Goal: Task Accomplishment & Management: Manage account settings

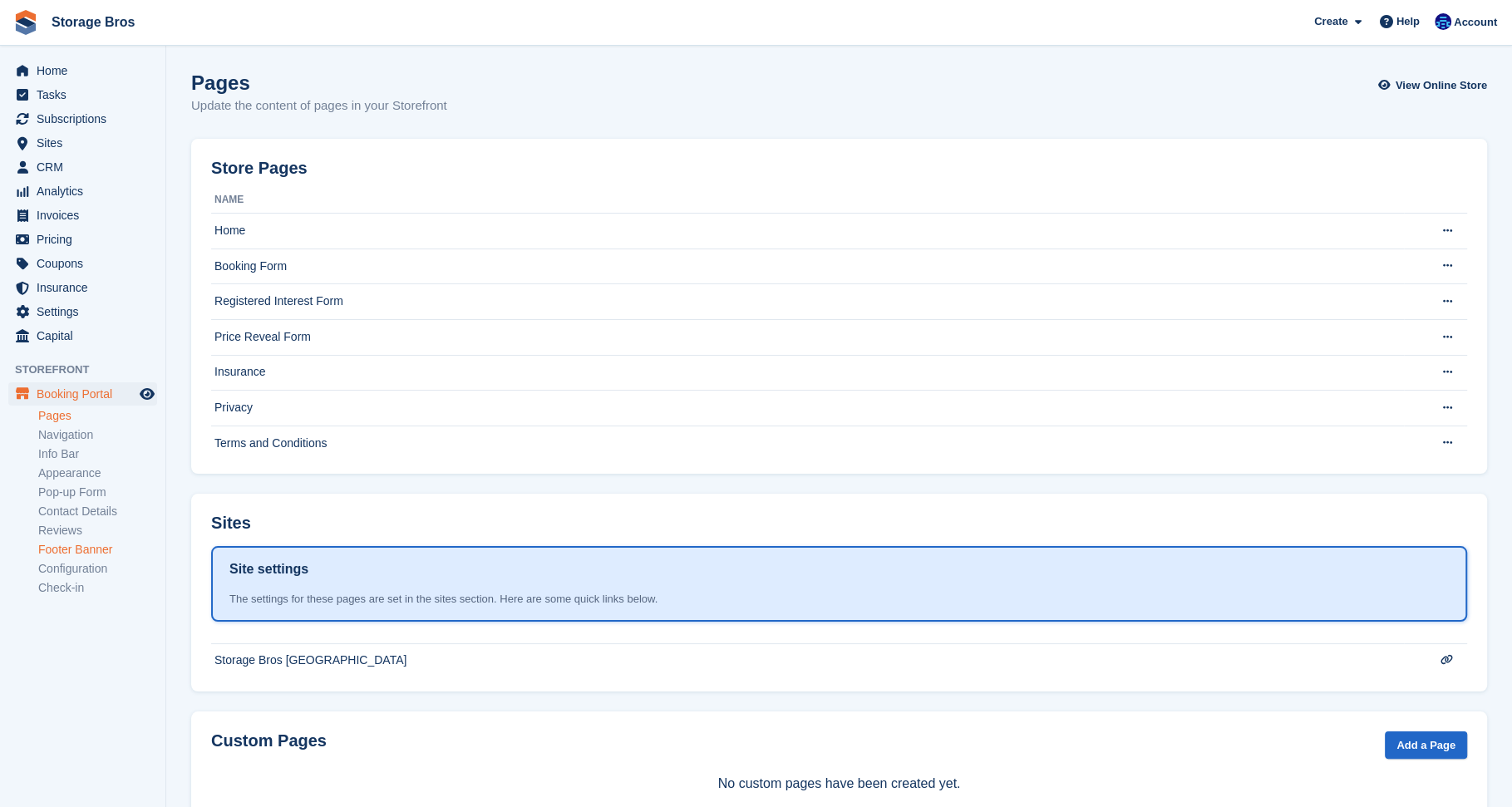
click at [102, 548] on link "Footer Banner" at bounding box center [97, 550] width 119 height 16
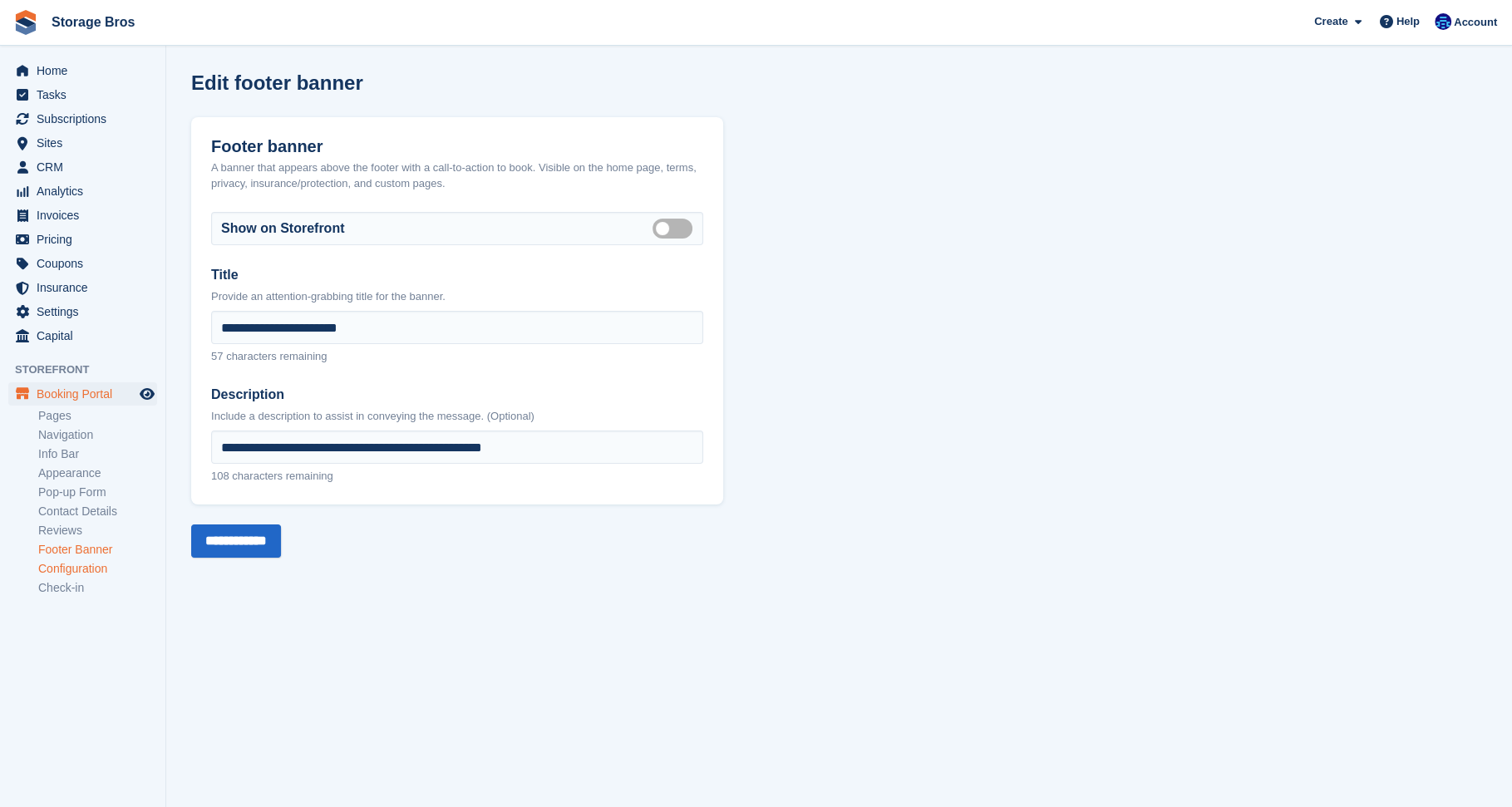
click at [101, 566] on link "Configuration" at bounding box center [97, 568] width 119 height 16
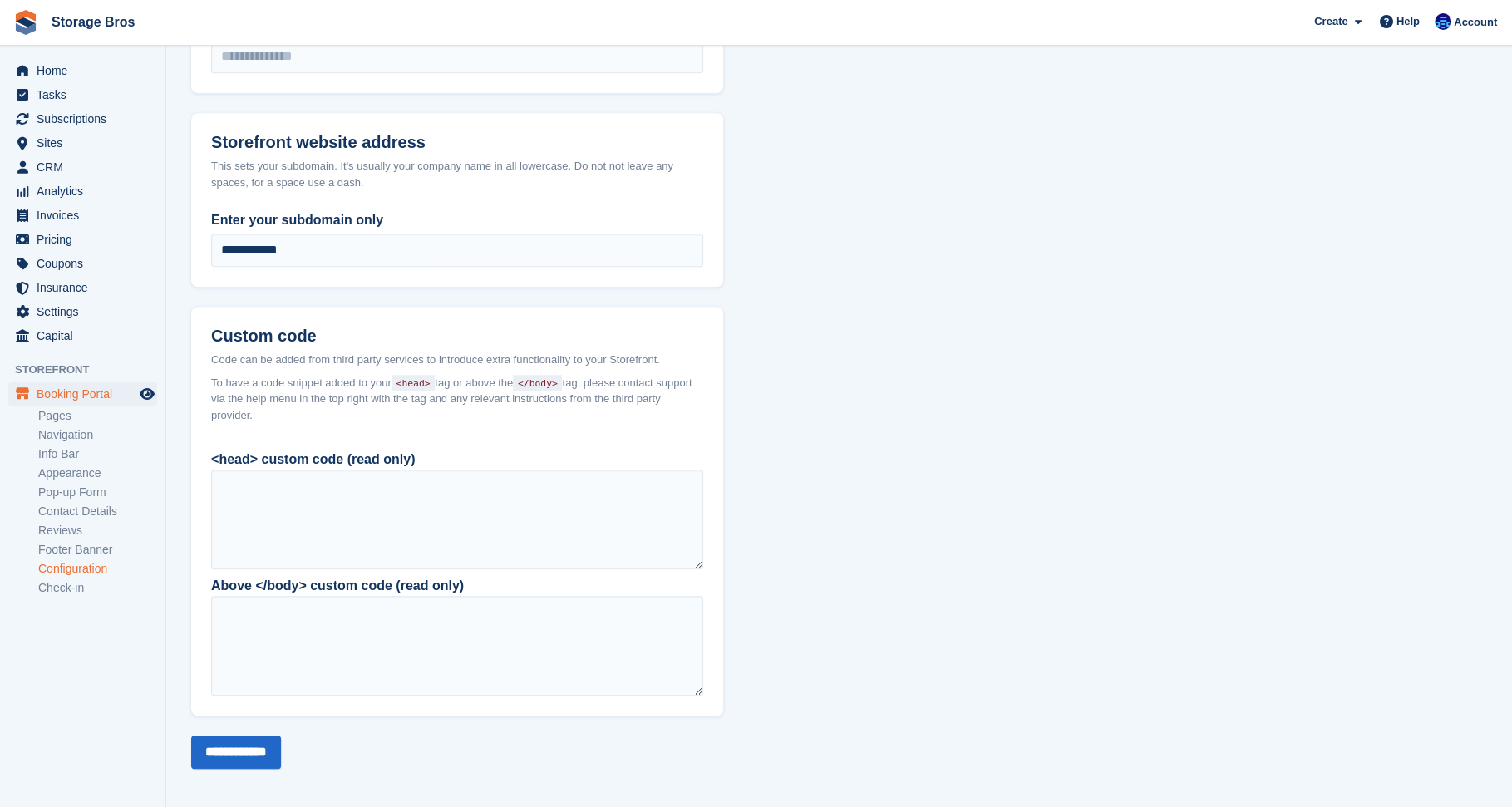
scroll to position [1088, 0]
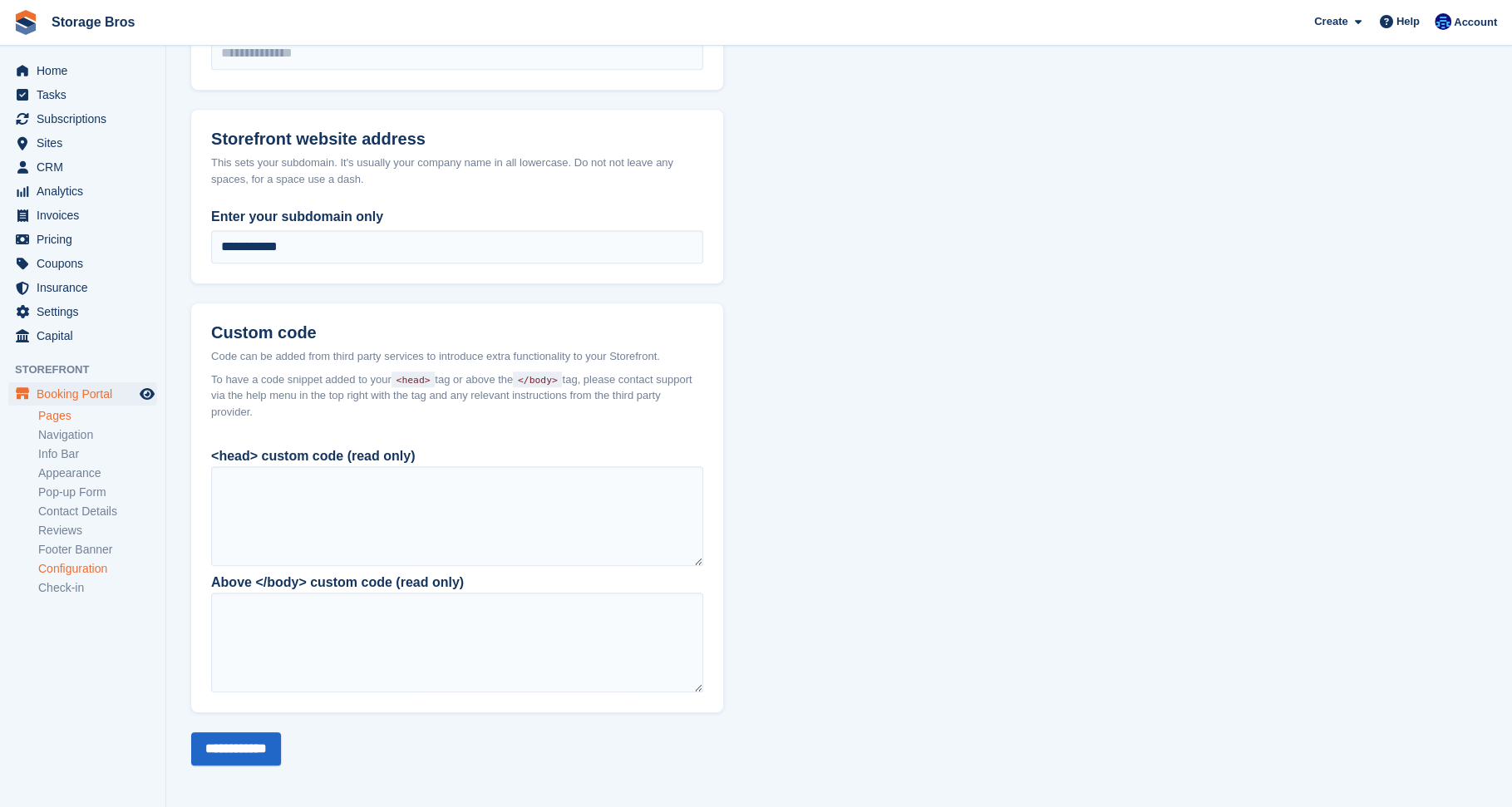
click at [46, 414] on link "Pages" at bounding box center [97, 416] width 119 height 16
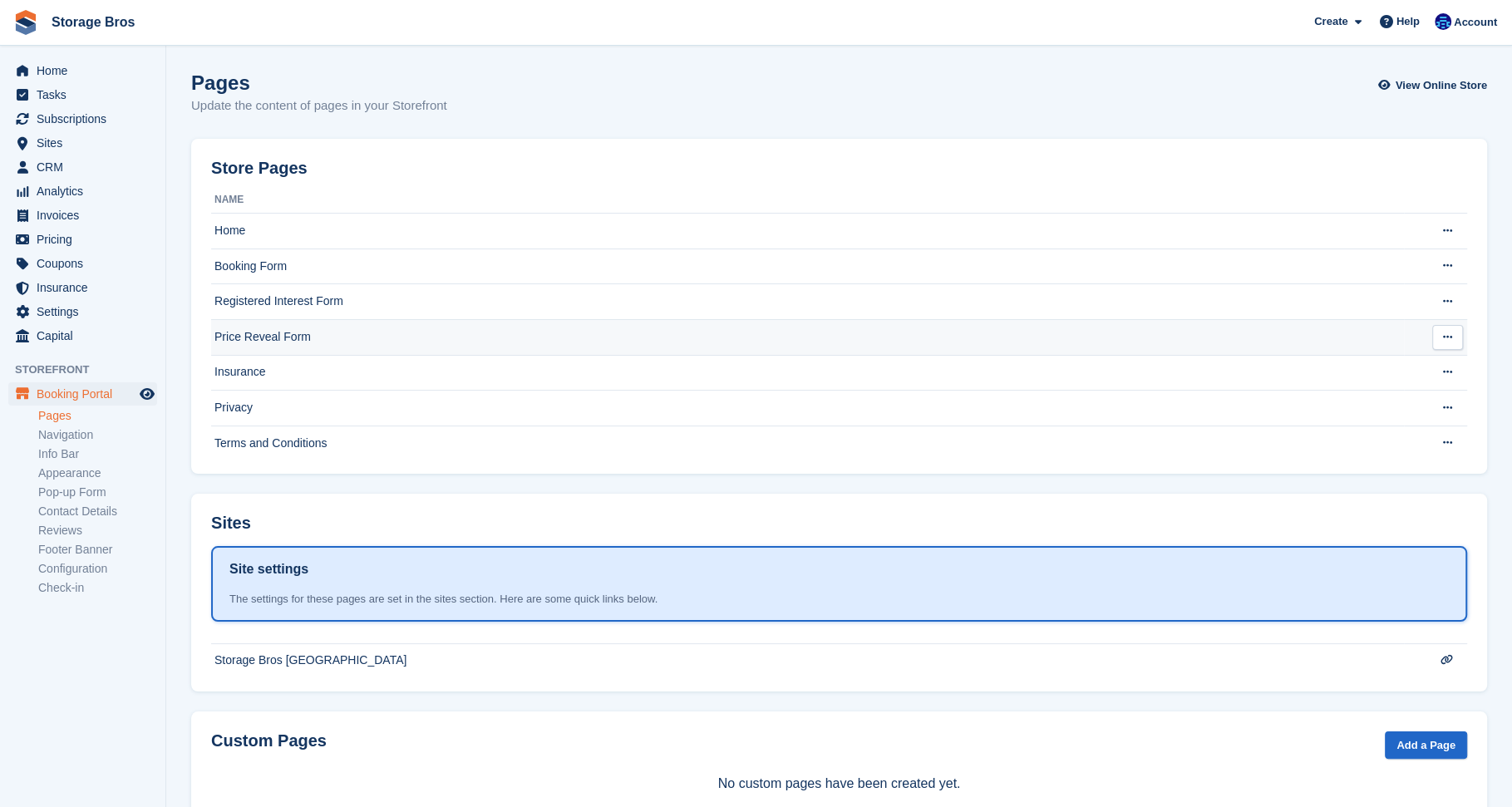
click at [322, 344] on td "Price Reveal Form" at bounding box center [807, 337] width 1193 height 35
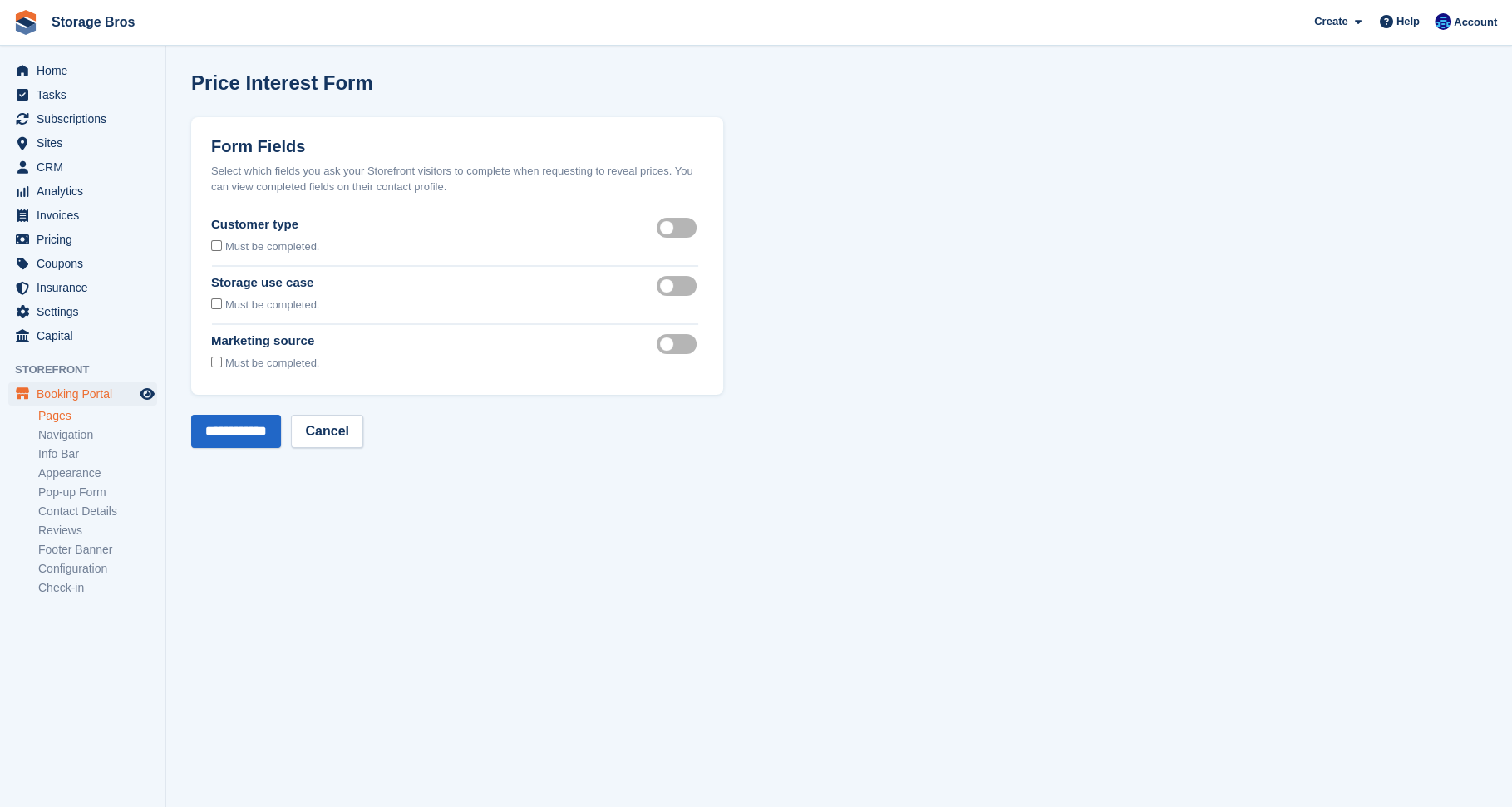
click at [658, 229] on label "Customer type visible" at bounding box center [679, 227] width 46 height 3
click at [468, 184] on div "Select which fields you ask your Storefront visitors to complete when requestin…" at bounding box center [457, 179] width 492 height 32
click at [222, 305] on div "Must be completed." at bounding box center [266, 303] width 111 height 25
click at [672, 285] on label "Storage use case visible" at bounding box center [679, 286] width 46 height 3
click at [273, 431] on input "**********" at bounding box center [236, 431] width 89 height 33
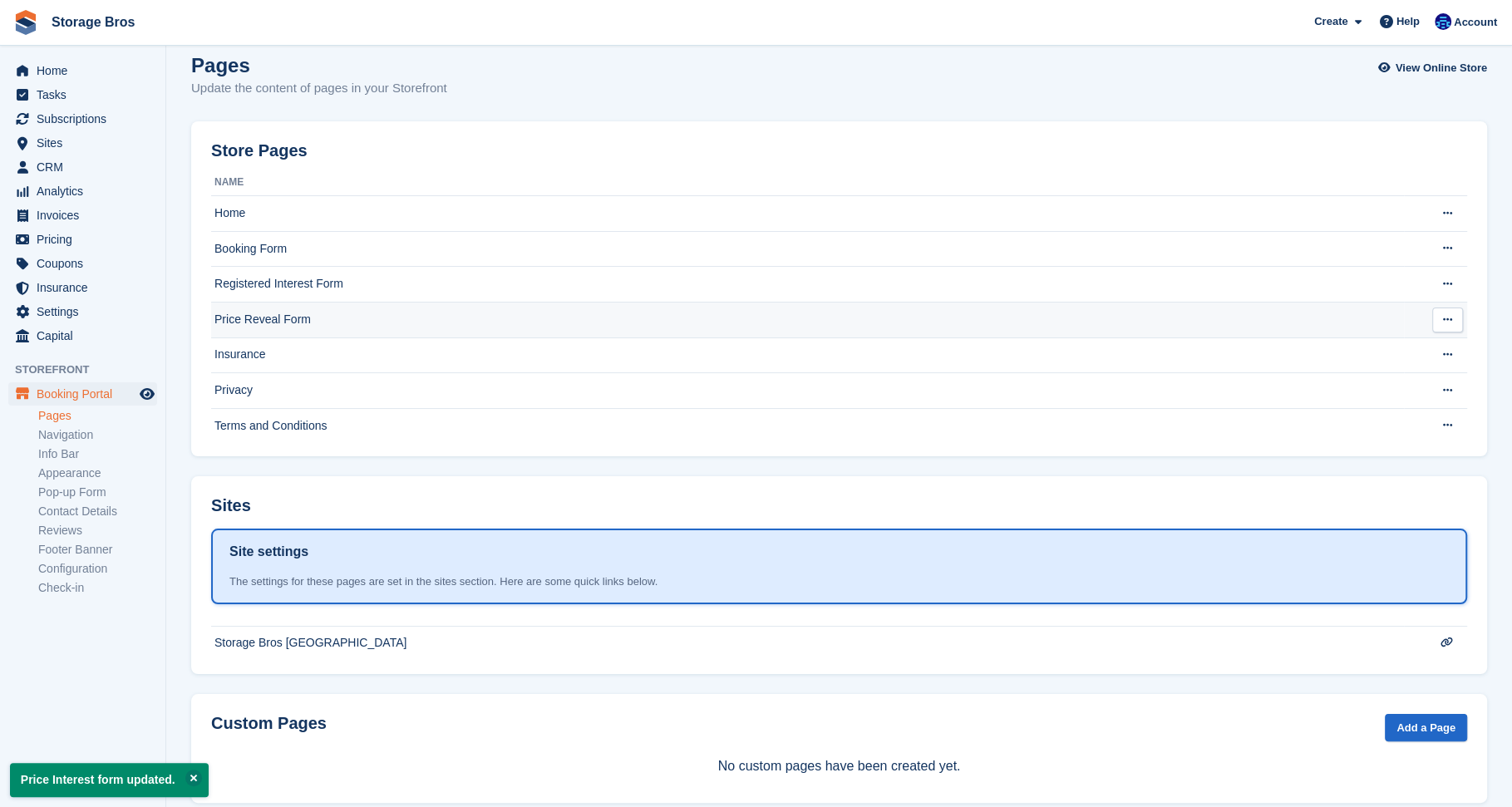
scroll to position [44, 0]
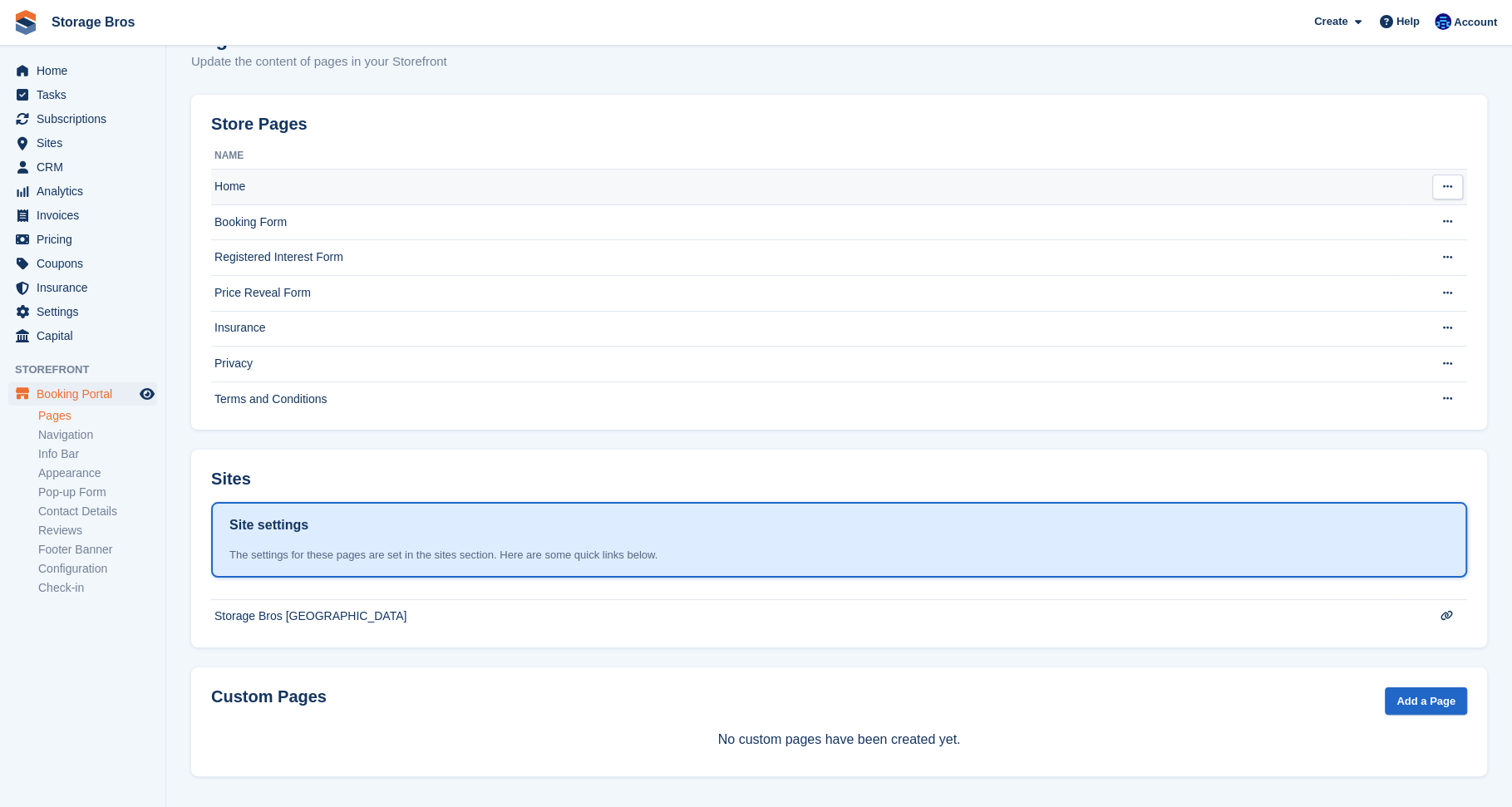
click at [230, 181] on td "Home" at bounding box center [807, 188] width 1193 height 35
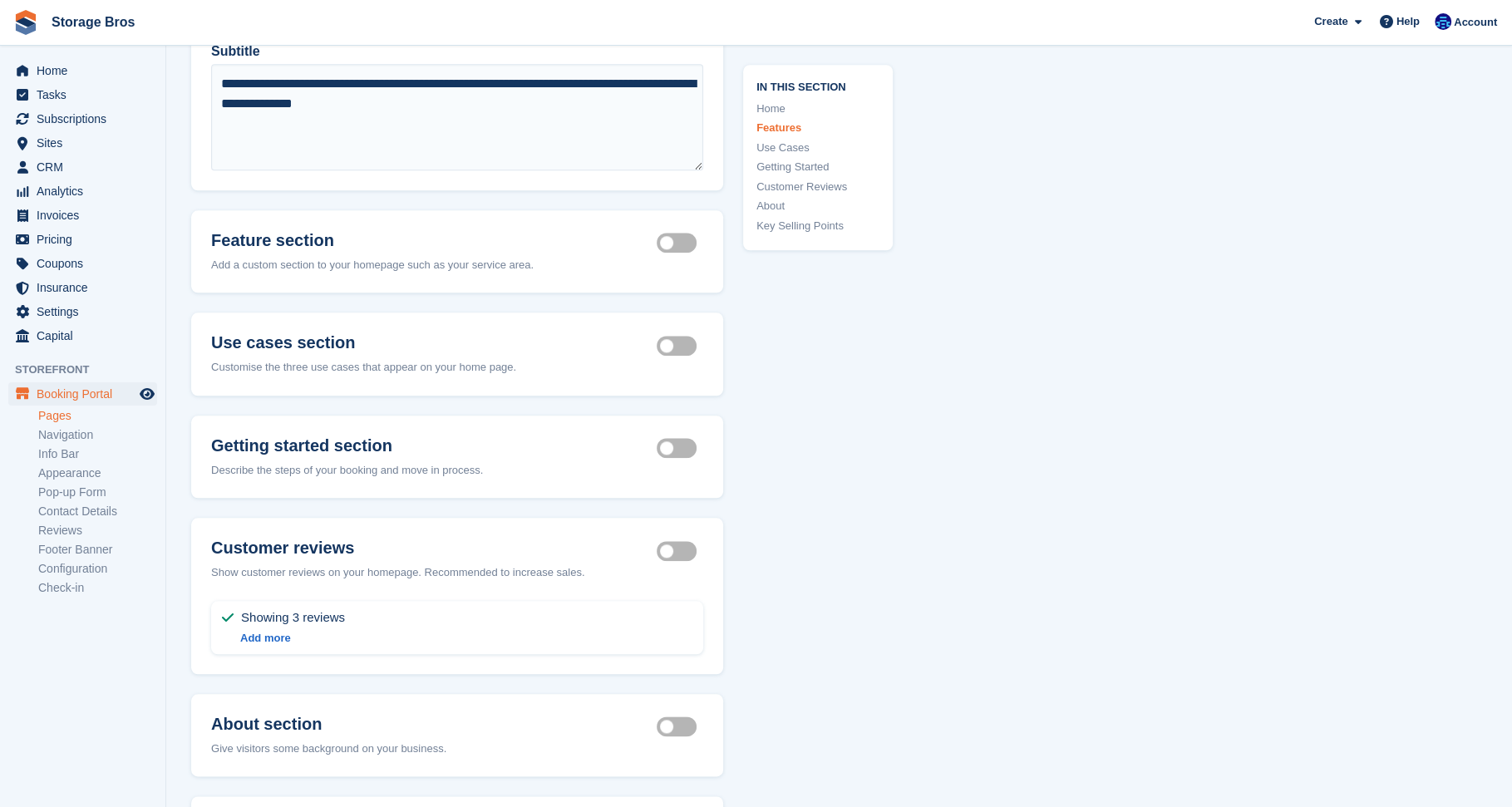
scroll to position [1561, 0]
click at [676, 347] on label "Use cases section active" at bounding box center [679, 345] width 46 height 3
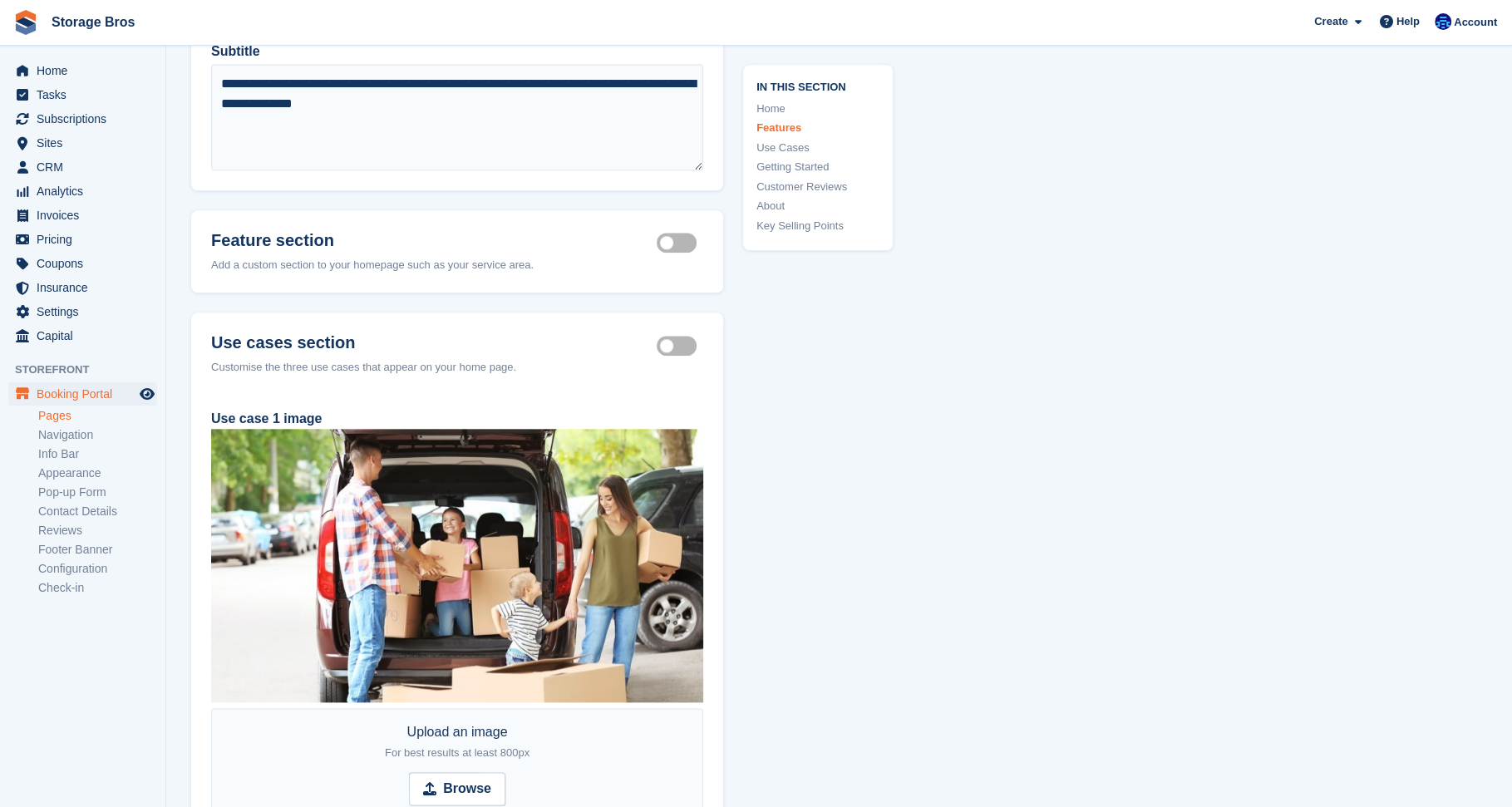
click at [678, 347] on label "Use cases section active" at bounding box center [679, 345] width 46 height 3
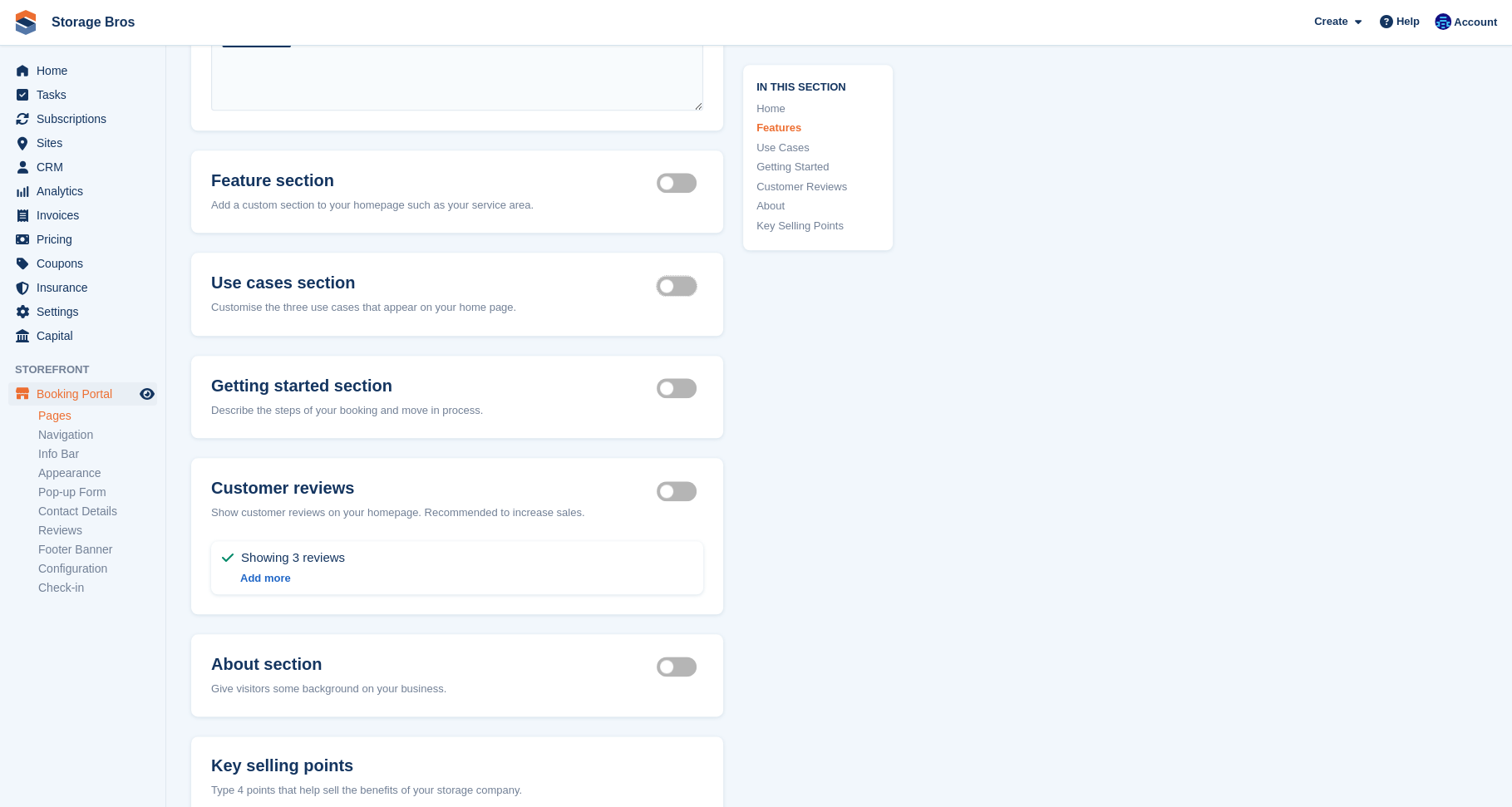
scroll to position [1476, 0]
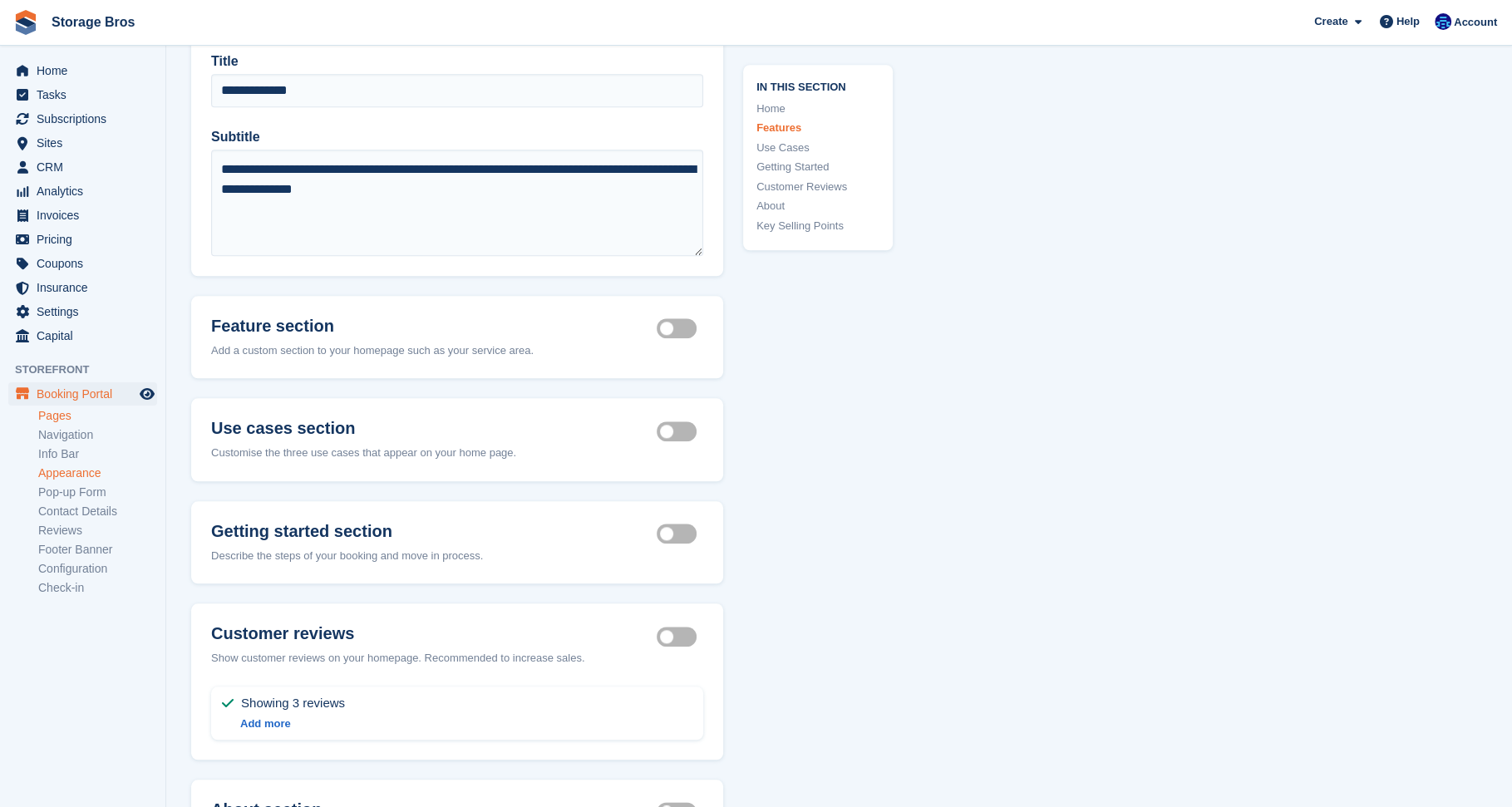
click at [79, 477] on link "Appearance" at bounding box center [97, 473] width 119 height 16
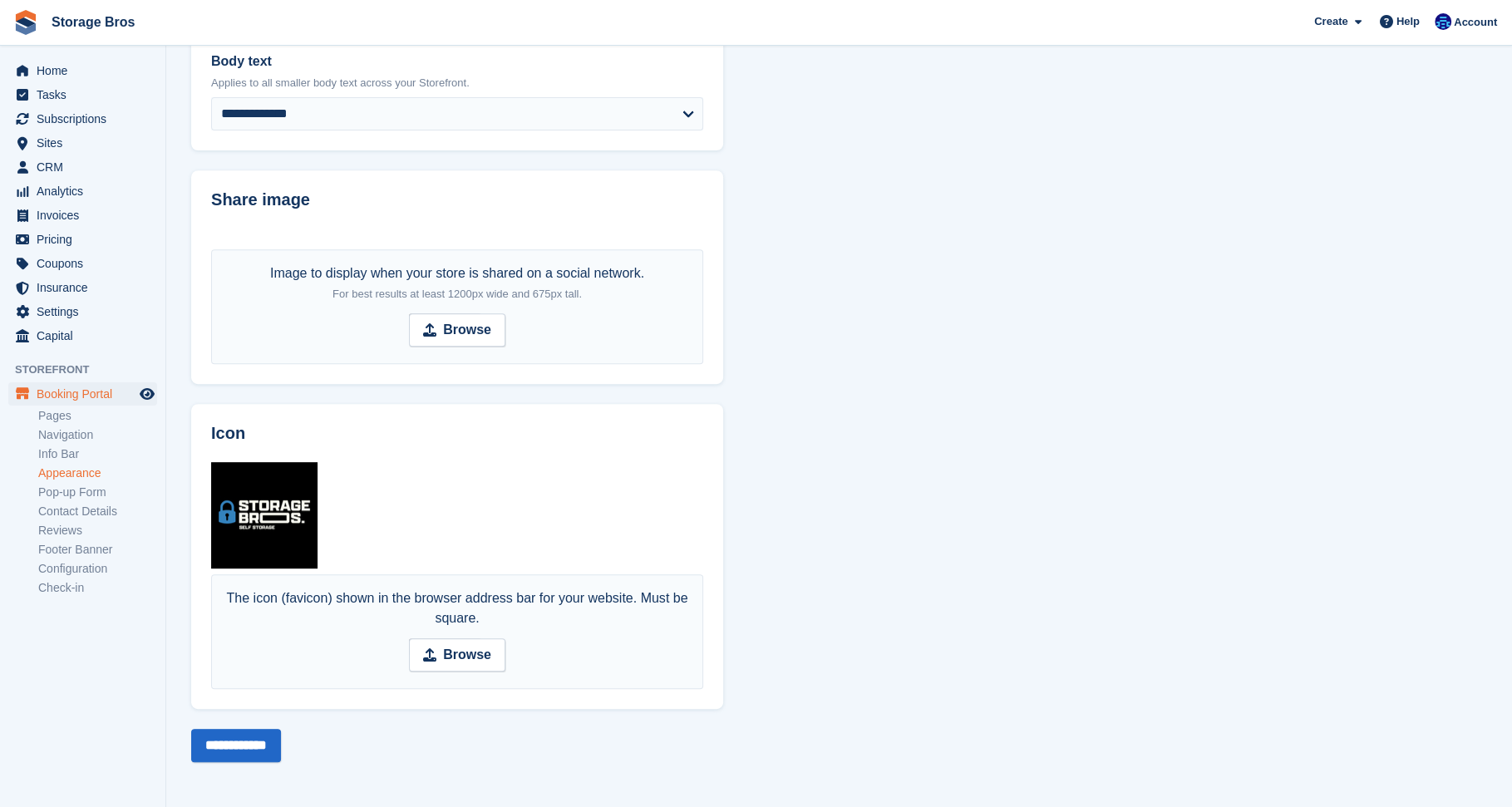
scroll to position [696, 0]
click at [457, 340] on strong "Browse" at bounding box center [466, 330] width 48 height 20
click at [457, 347] on input "Browse" at bounding box center [458, 330] width 96 height 33
type input "**********"
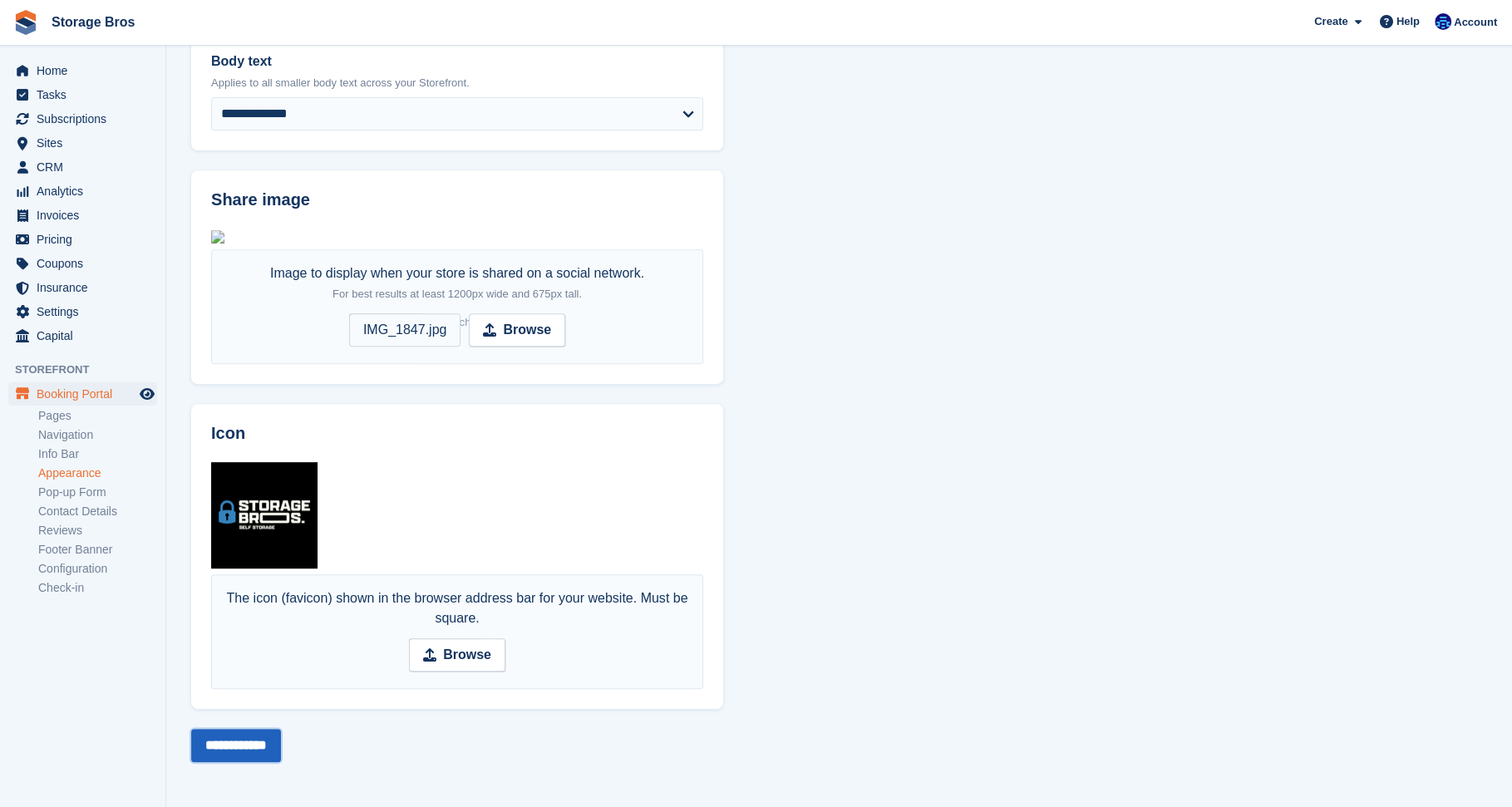
click at [281, 746] on input "**********" at bounding box center [236, 745] width 89 height 33
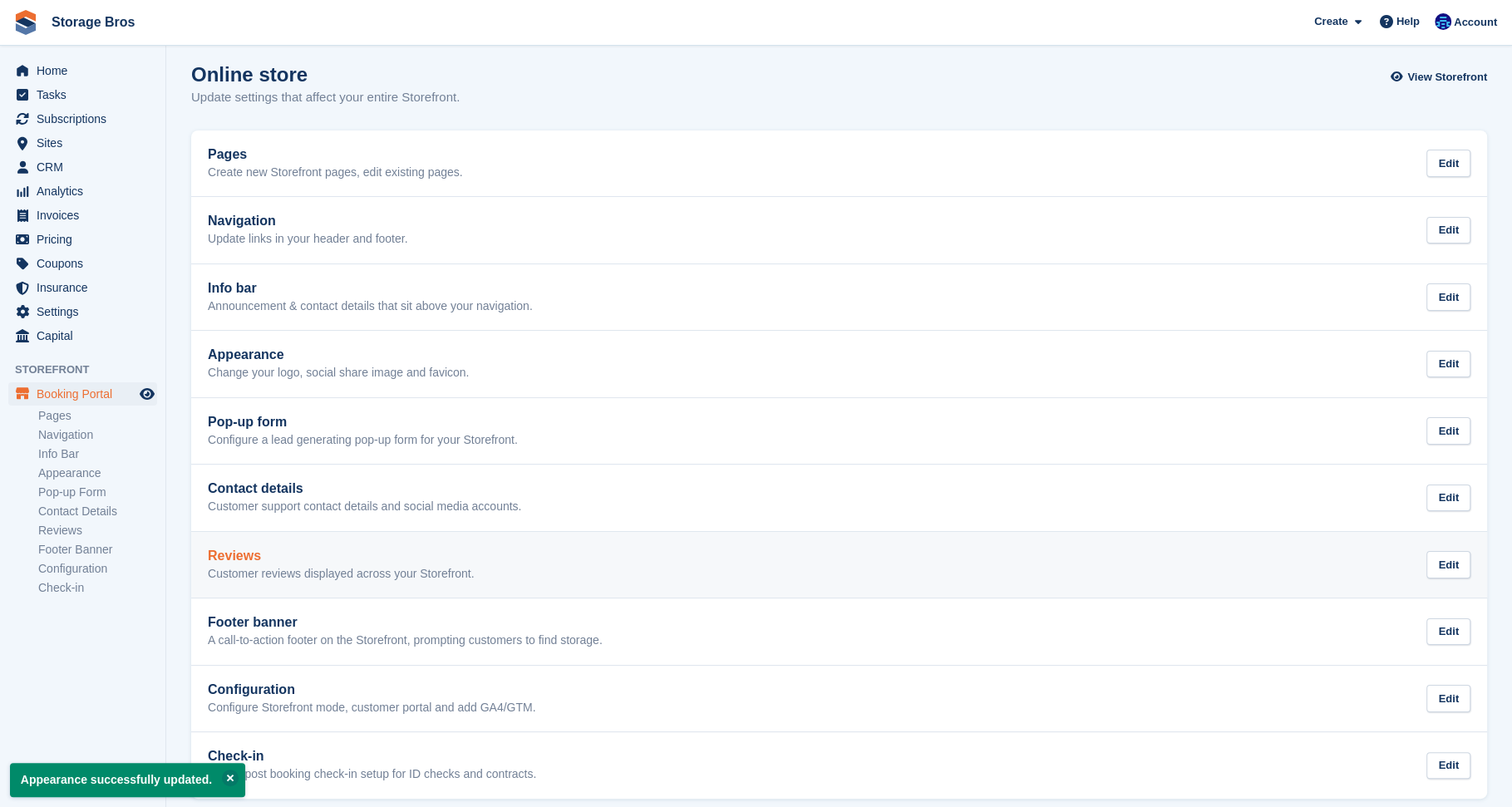
scroll to position [24, 0]
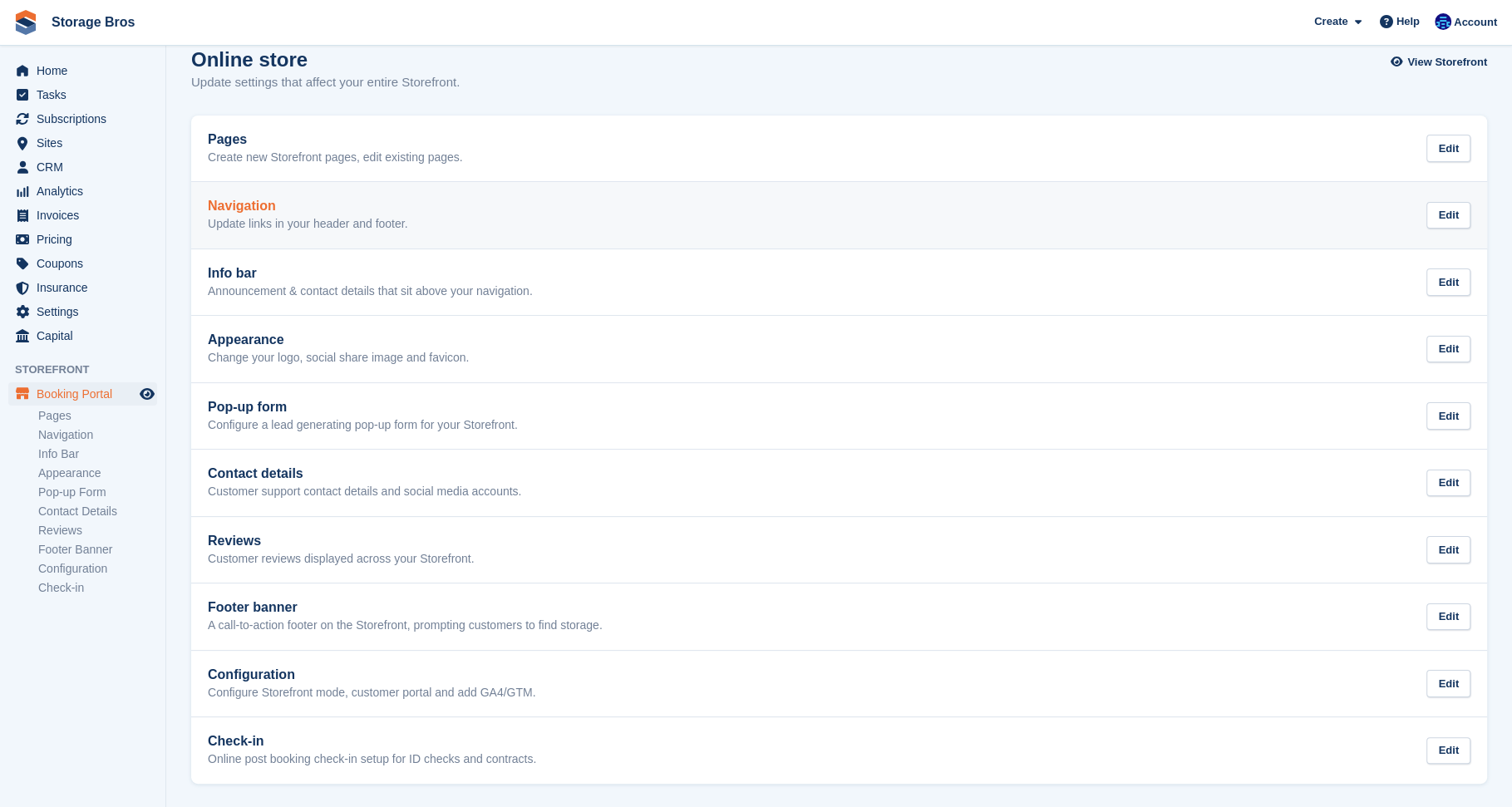
click at [537, 227] on div "Navigation Update links in your header and footer. Edit" at bounding box center [839, 215] width 1263 height 33
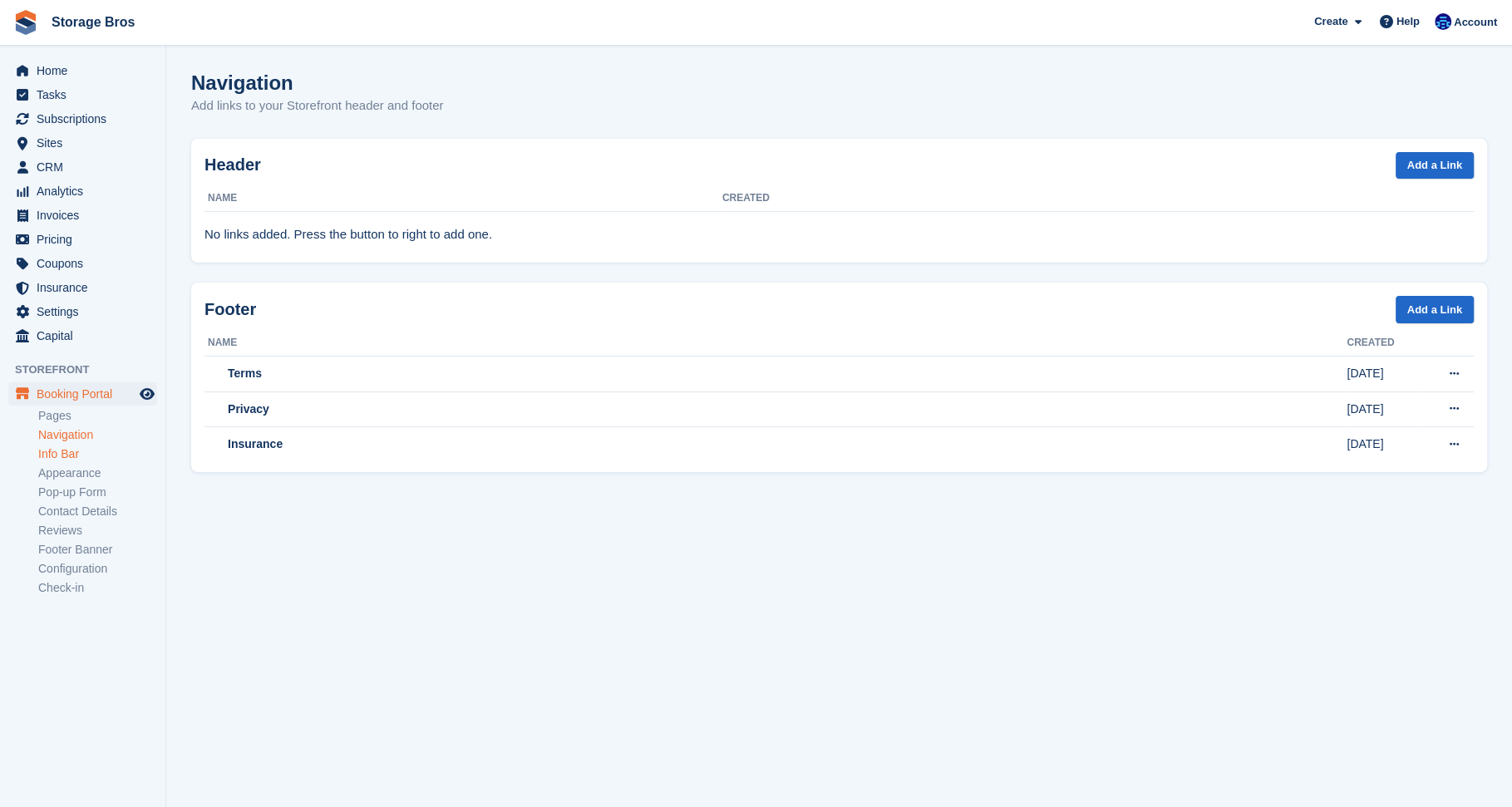
click at [70, 452] on link "Info Bar" at bounding box center [97, 455] width 119 height 16
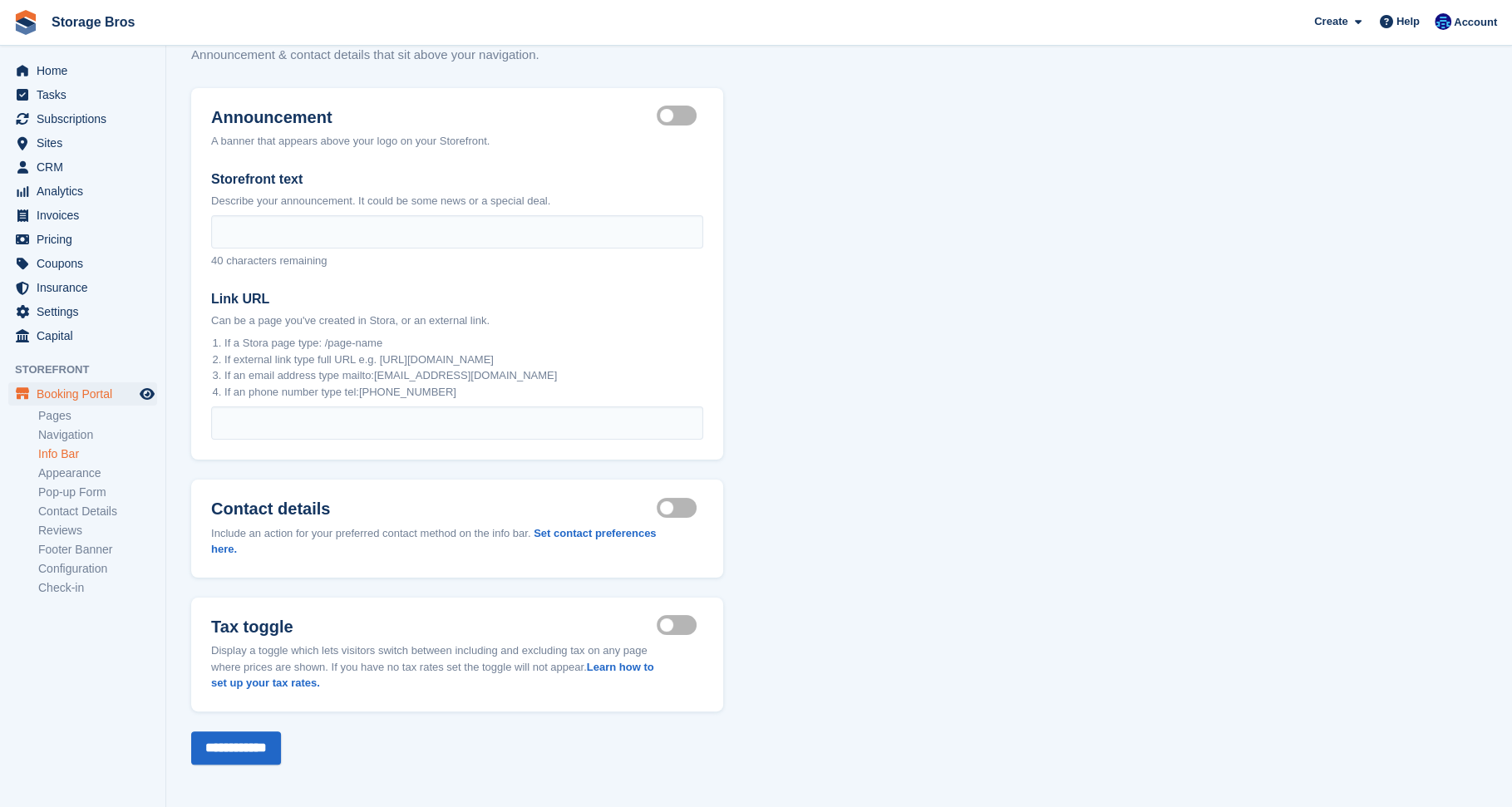
scroll to position [52, 0]
click at [80, 472] on link "Appearance" at bounding box center [97, 473] width 119 height 16
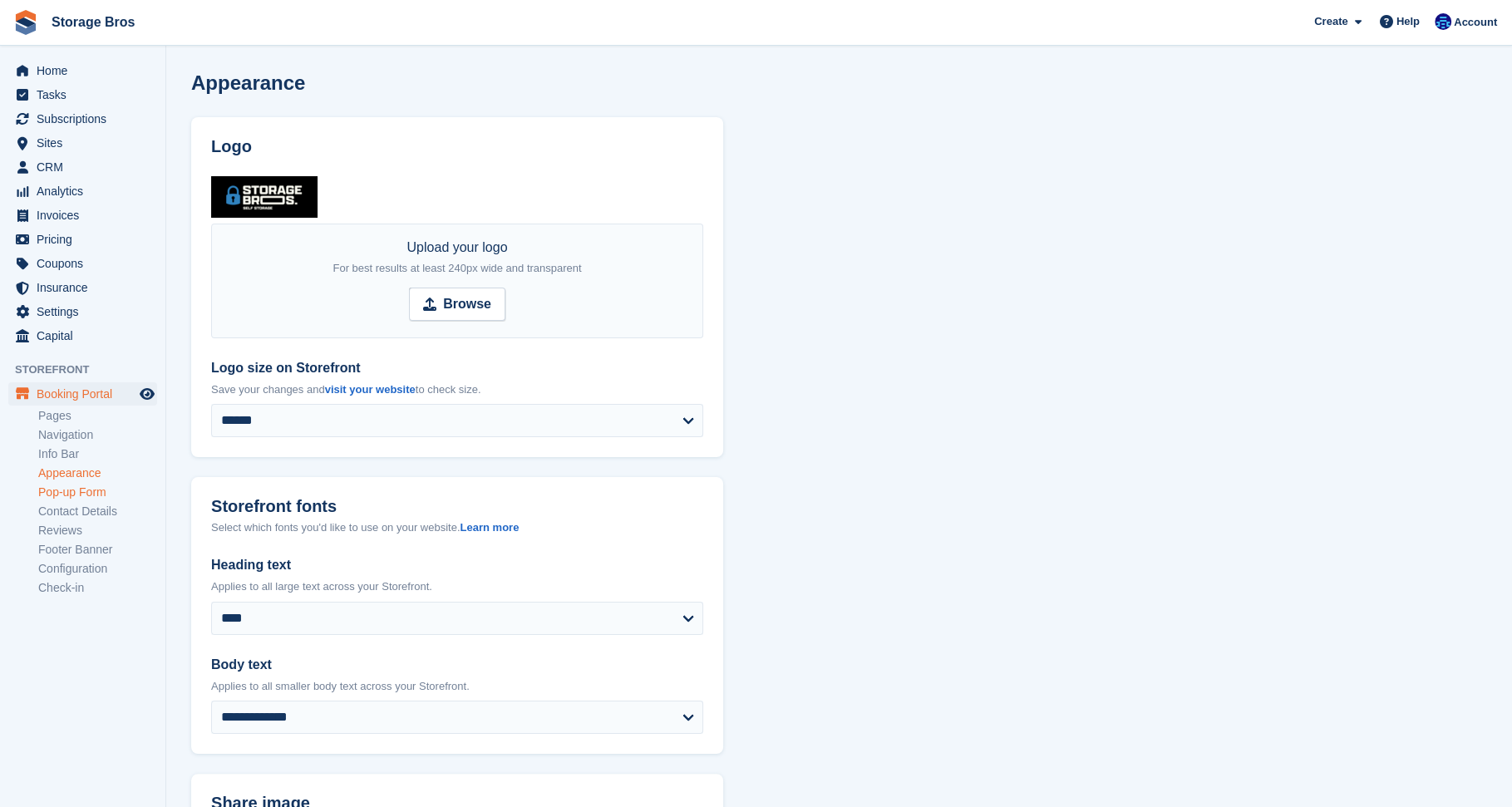
click at [97, 488] on link "Pop-up Form" at bounding box center [97, 493] width 119 height 16
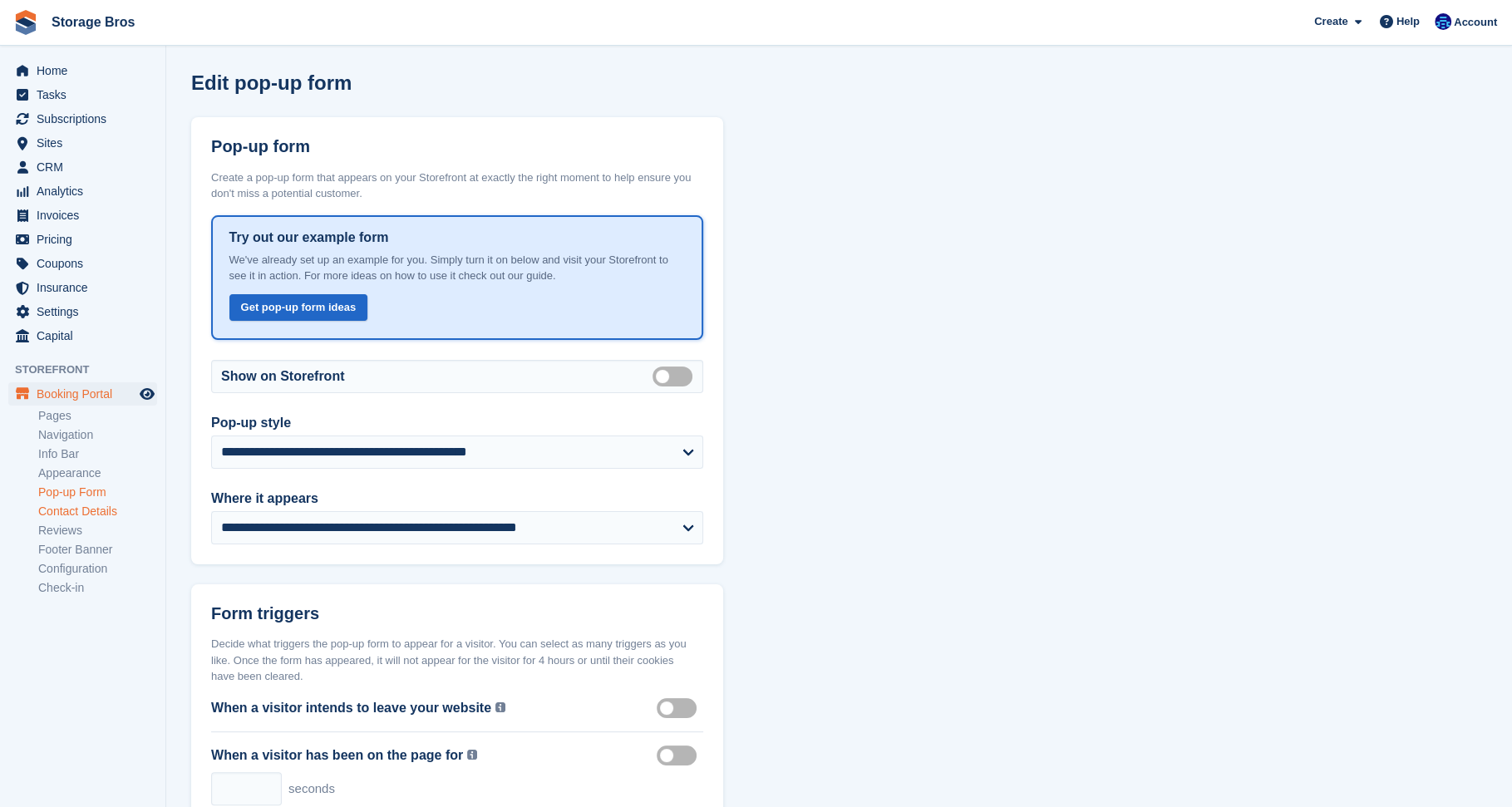
click at [82, 512] on link "Contact Details" at bounding box center [97, 511] width 119 height 16
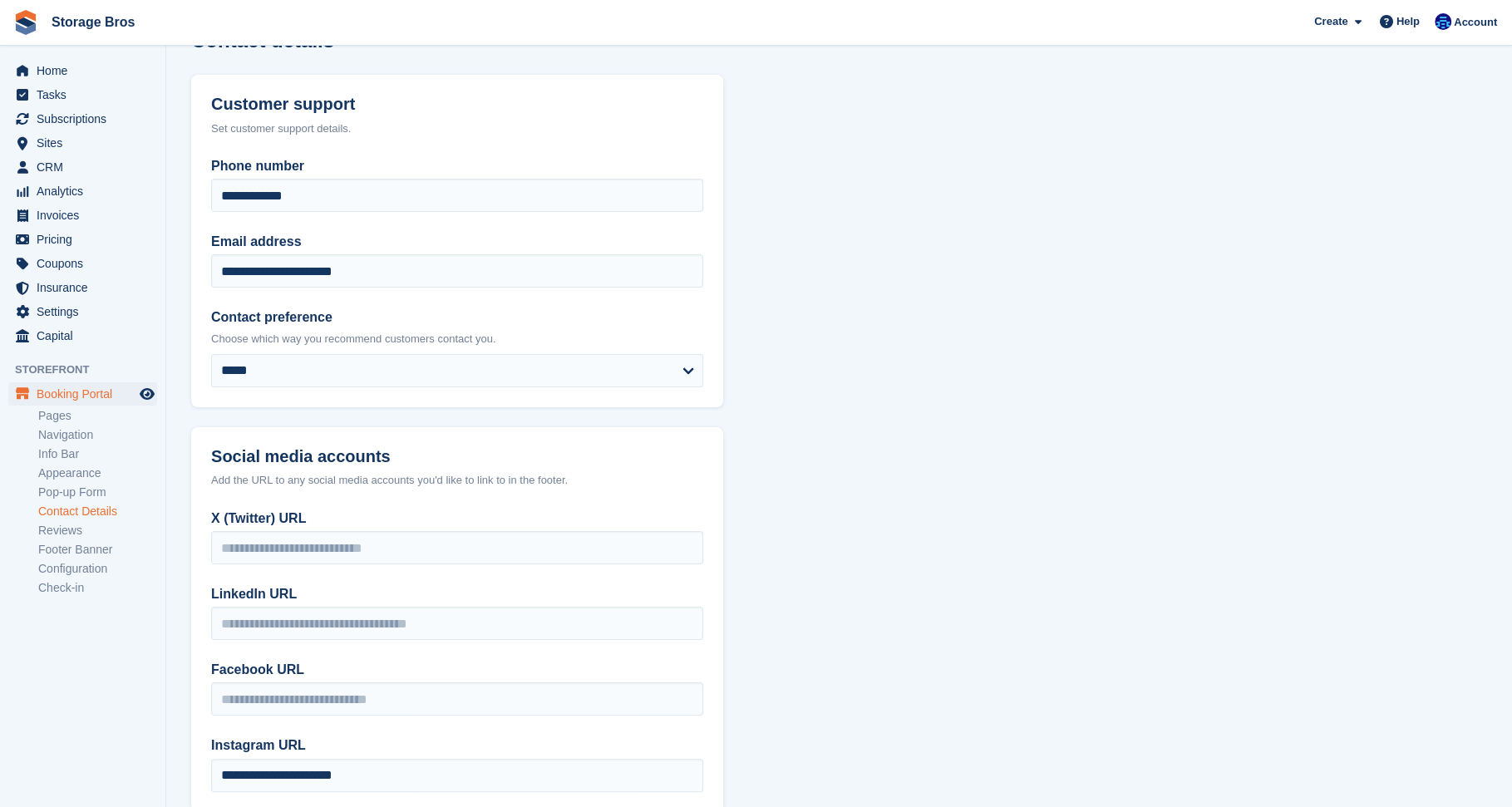
scroll to position [144, 0]
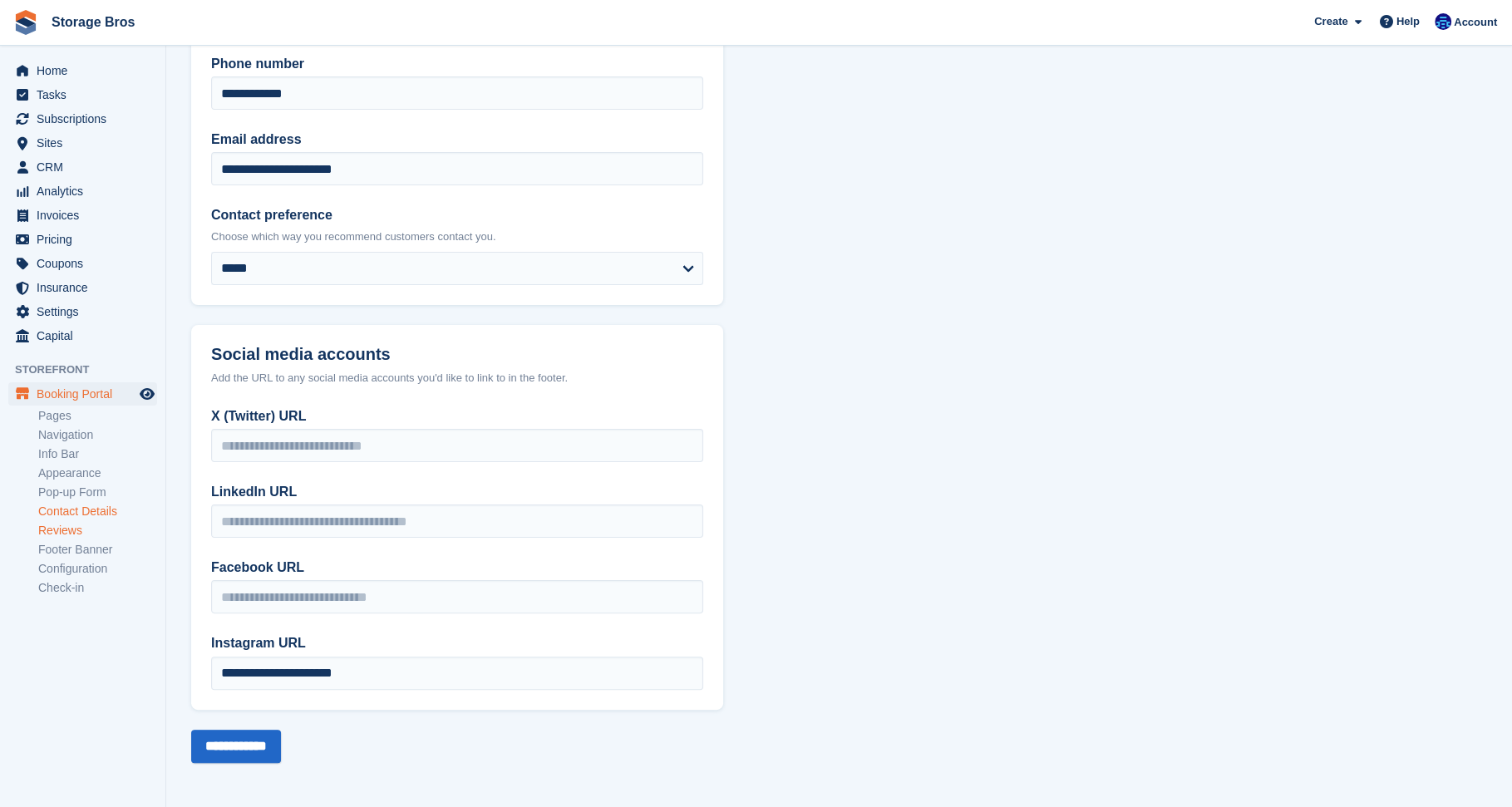
click at [72, 532] on link "Reviews" at bounding box center [97, 530] width 119 height 16
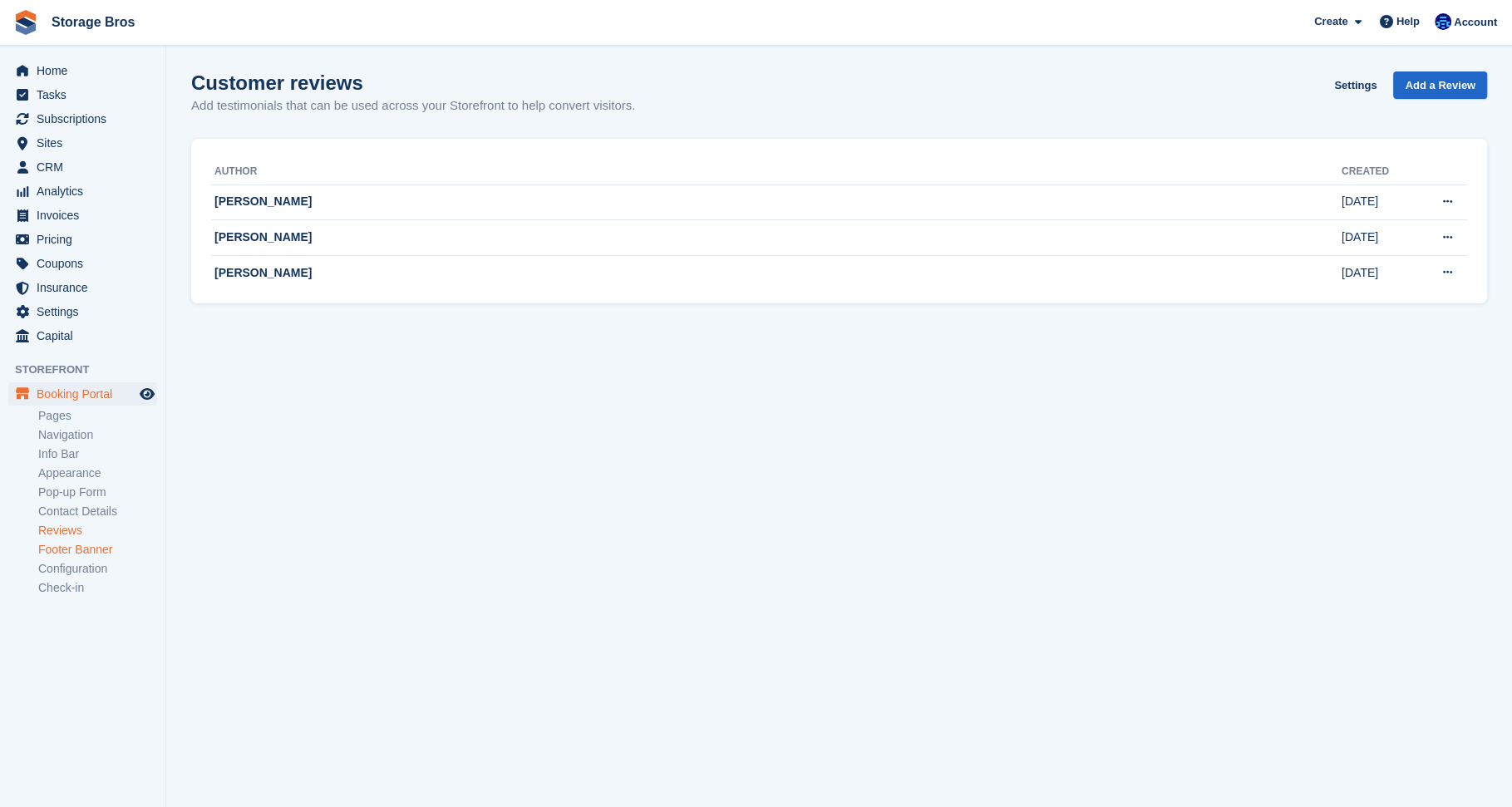
click at [73, 553] on link "Footer Banner" at bounding box center [97, 550] width 119 height 16
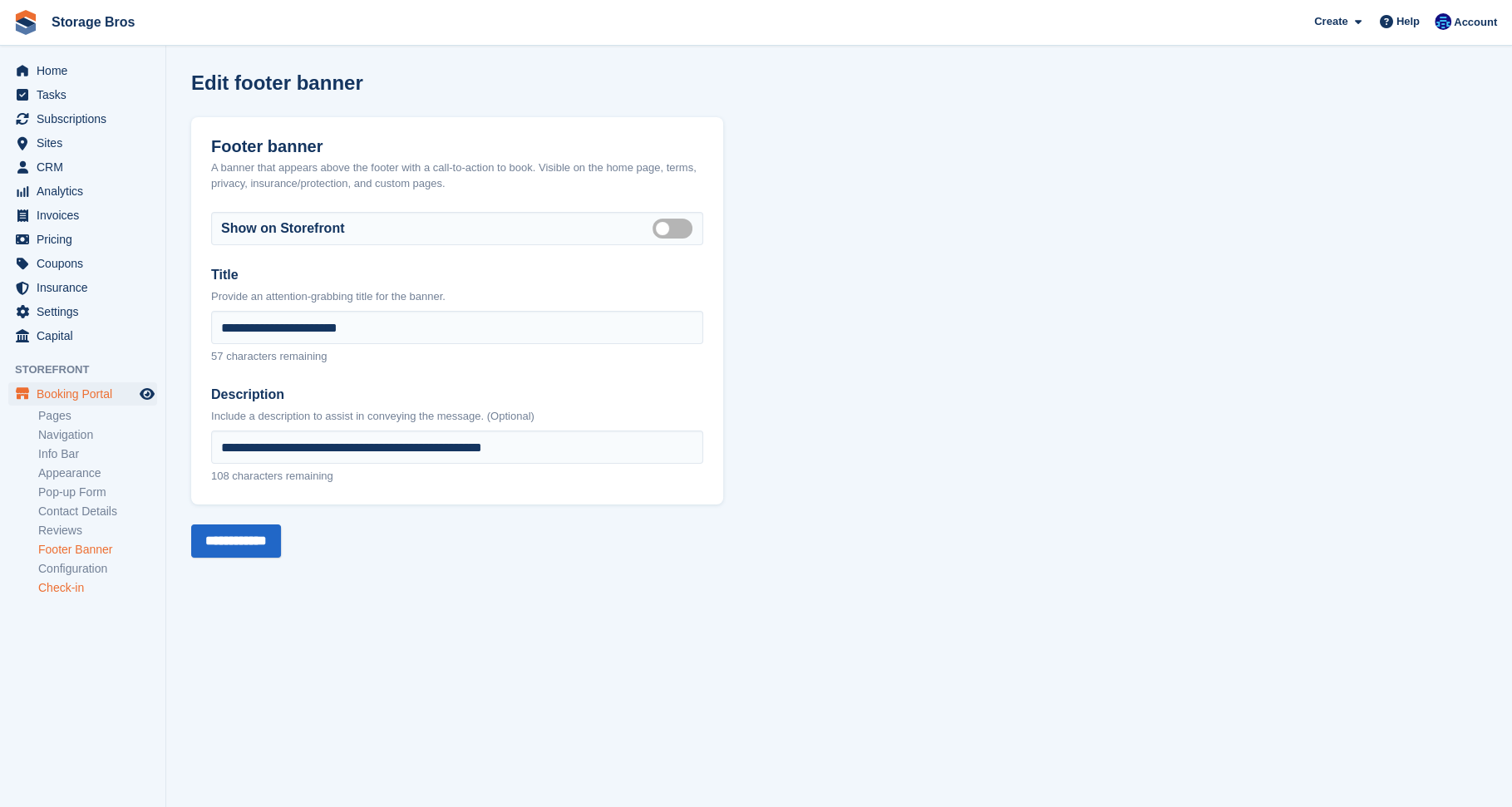
click at [65, 588] on link "Check-in" at bounding box center [97, 588] width 119 height 16
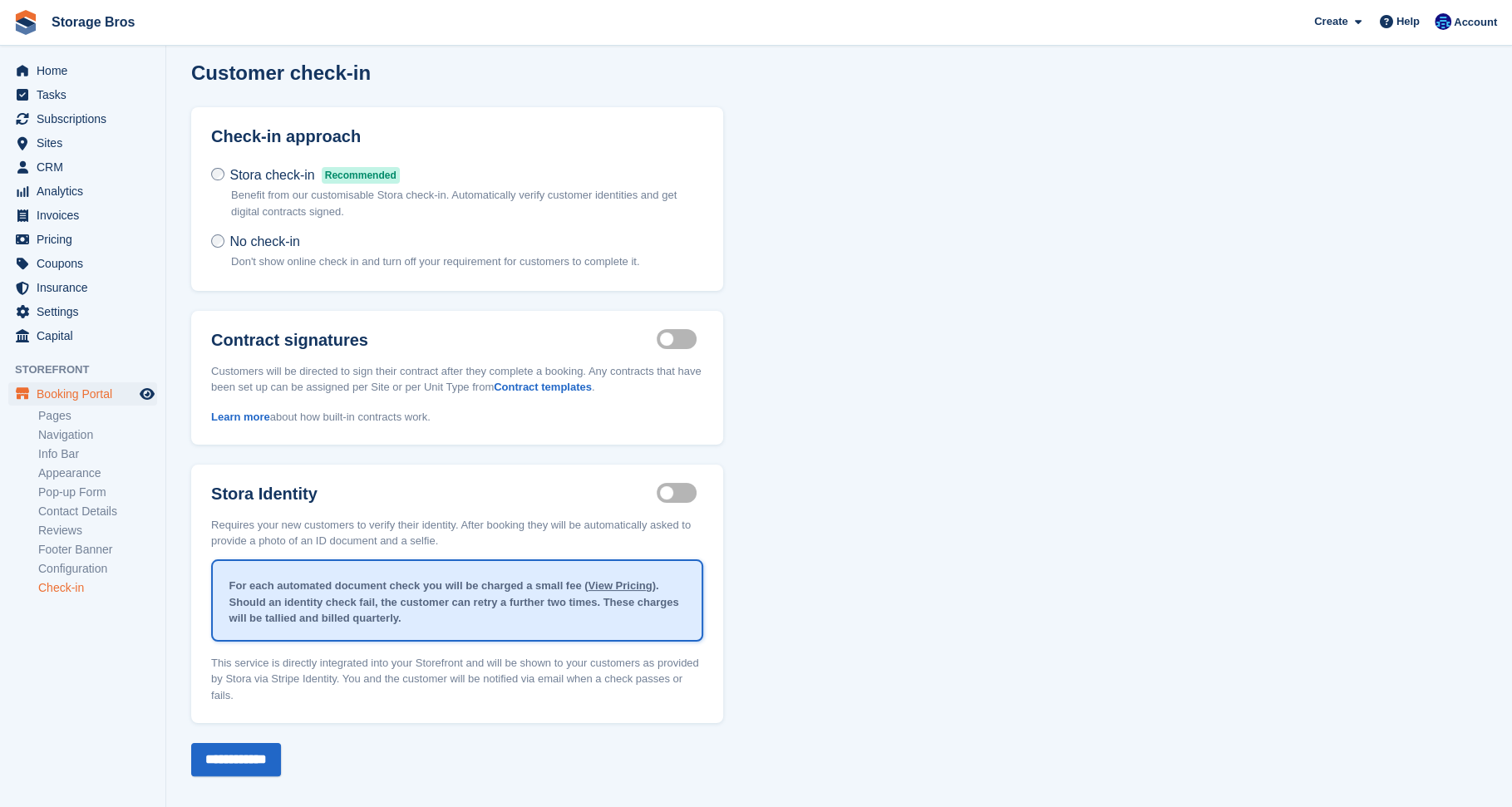
scroll to position [23, 0]
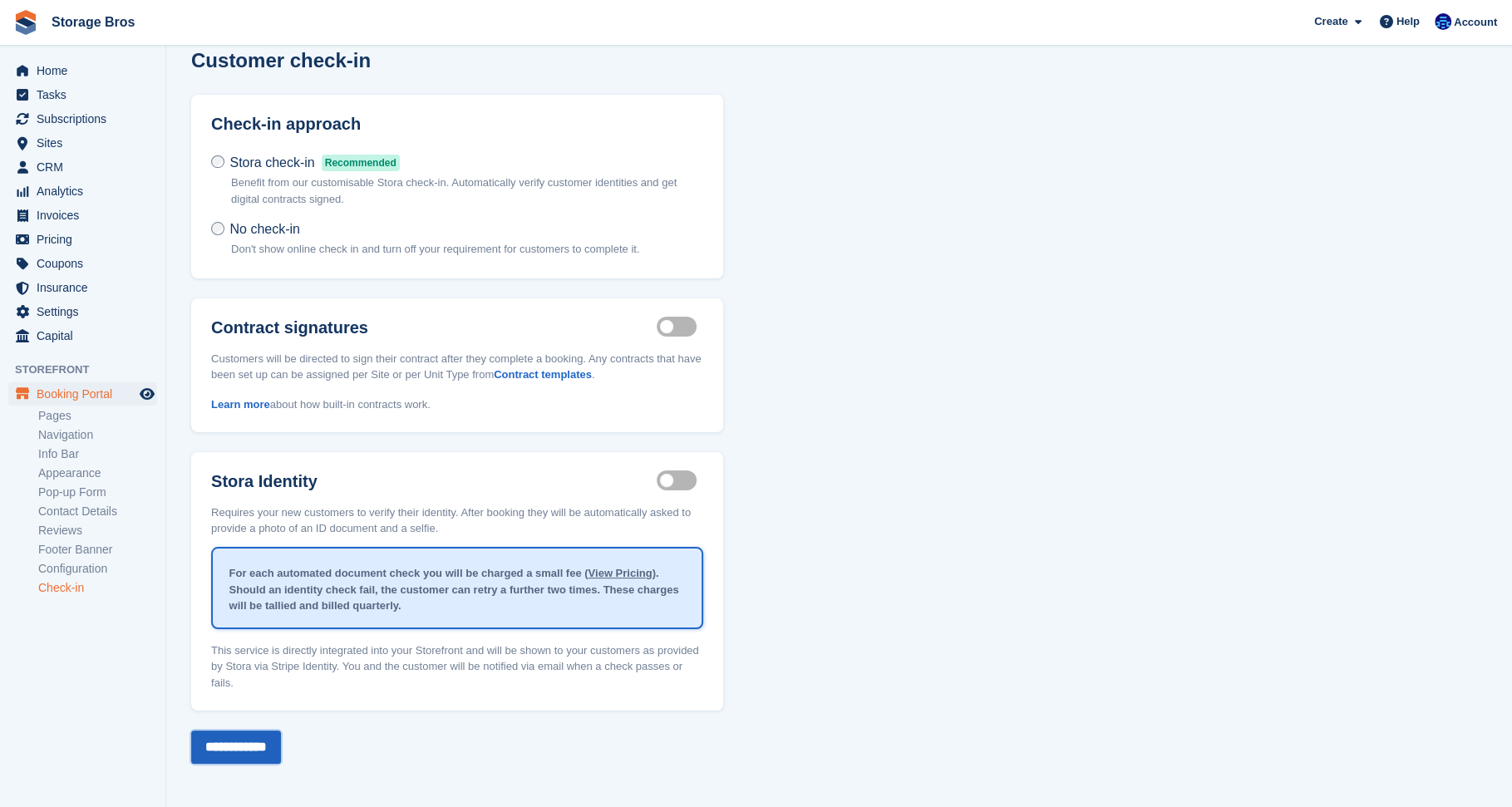
click at [281, 743] on input "**********" at bounding box center [236, 747] width 89 height 33
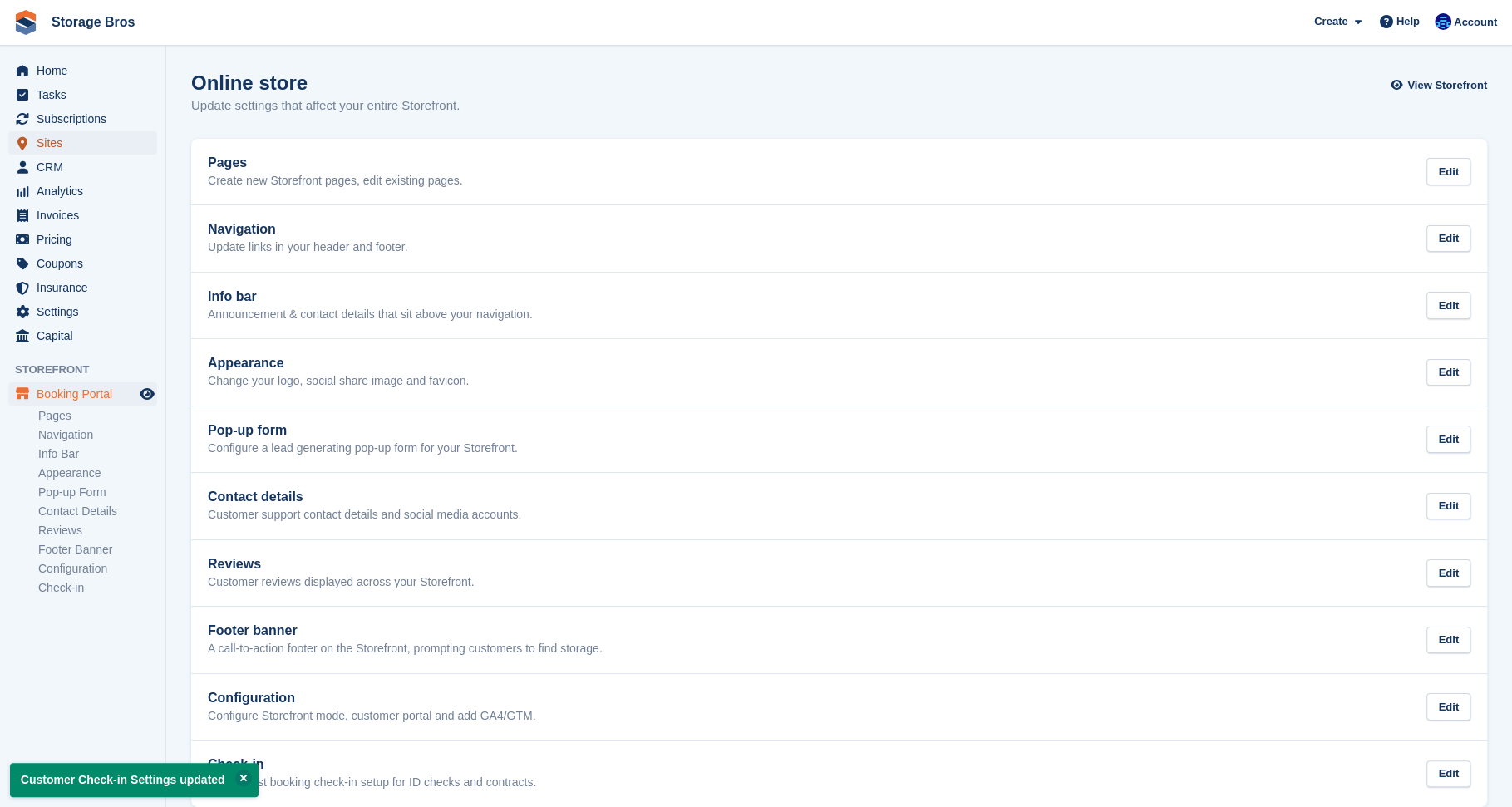
click at [57, 139] on span "Sites" at bounding box center [86, 143] width 100 height 24
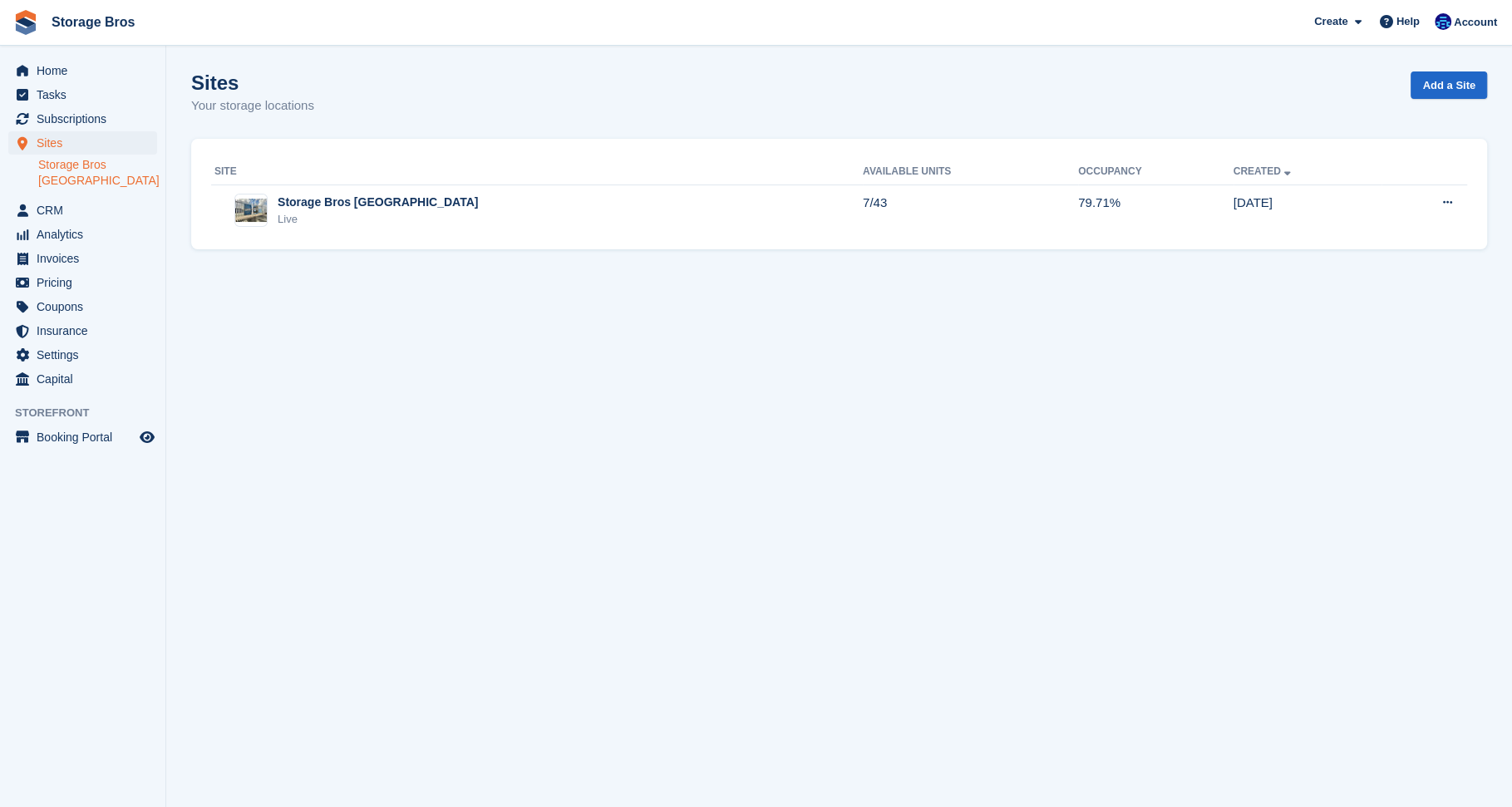
click at [86, 177] on link "Storage Bros [GEOGRAPHIC_DATA]" at bounding box center [97, 173] width 119 height 31
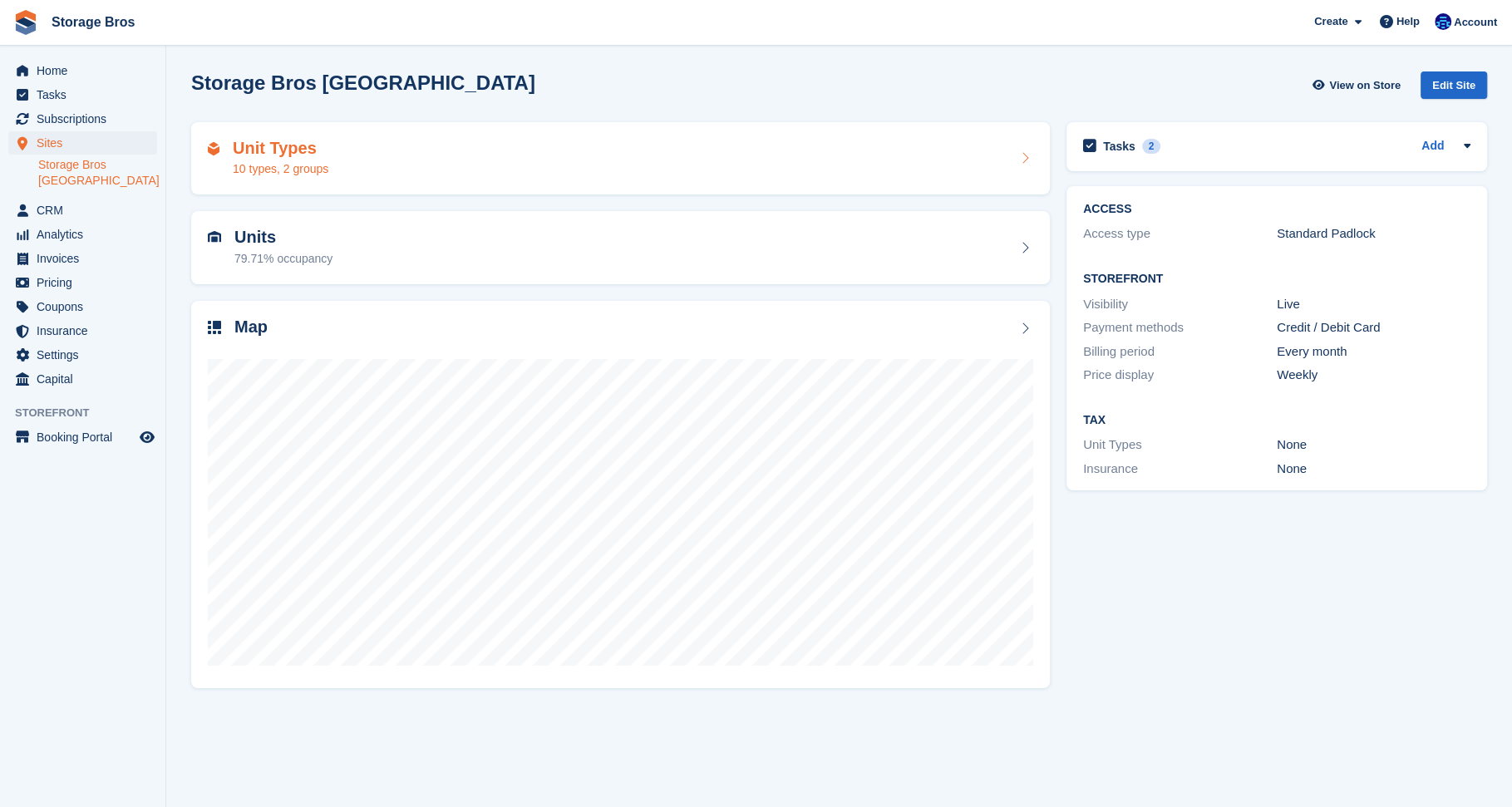
click at [358, 159] on div "Unit Types 10 types, 2 groups" at bounding box center [621, 158] width 826 height 40
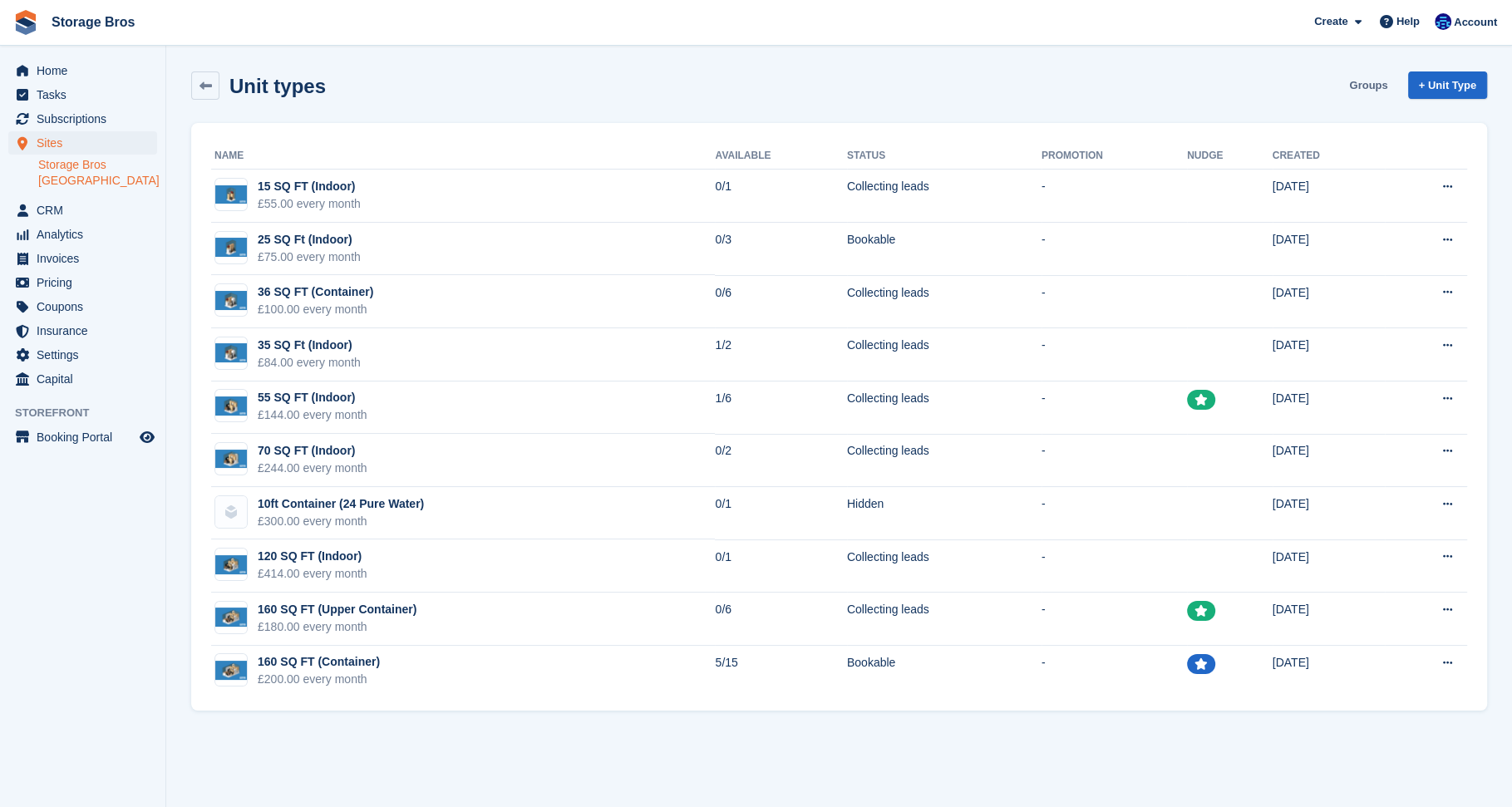
click at [1368, 79] on link "Groups" at bounding box center [1368, 85] width 51 height 27
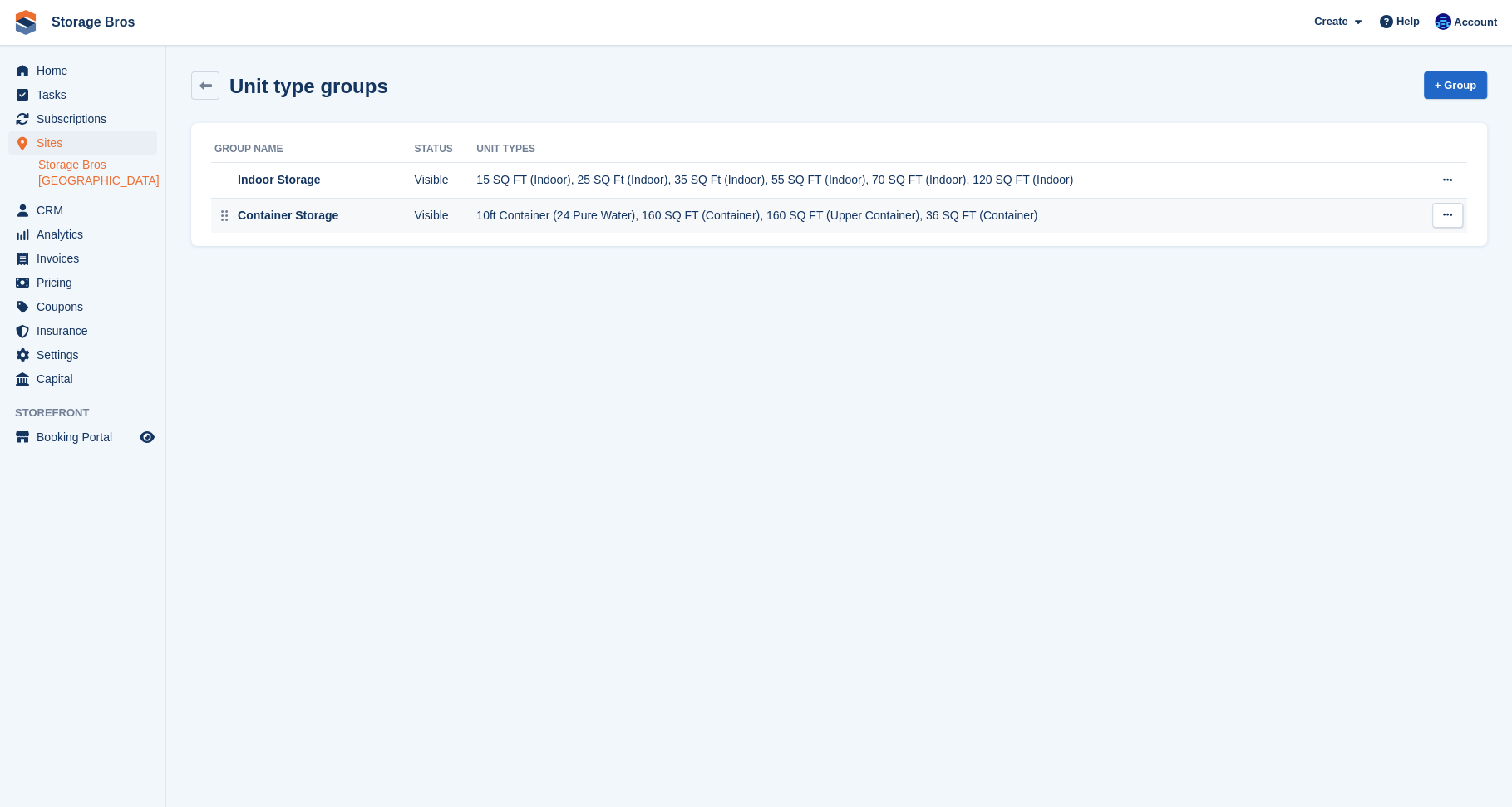
click at [311, 223] on div "Container Storage" at bounding box center [287, 216] width 104 height 18
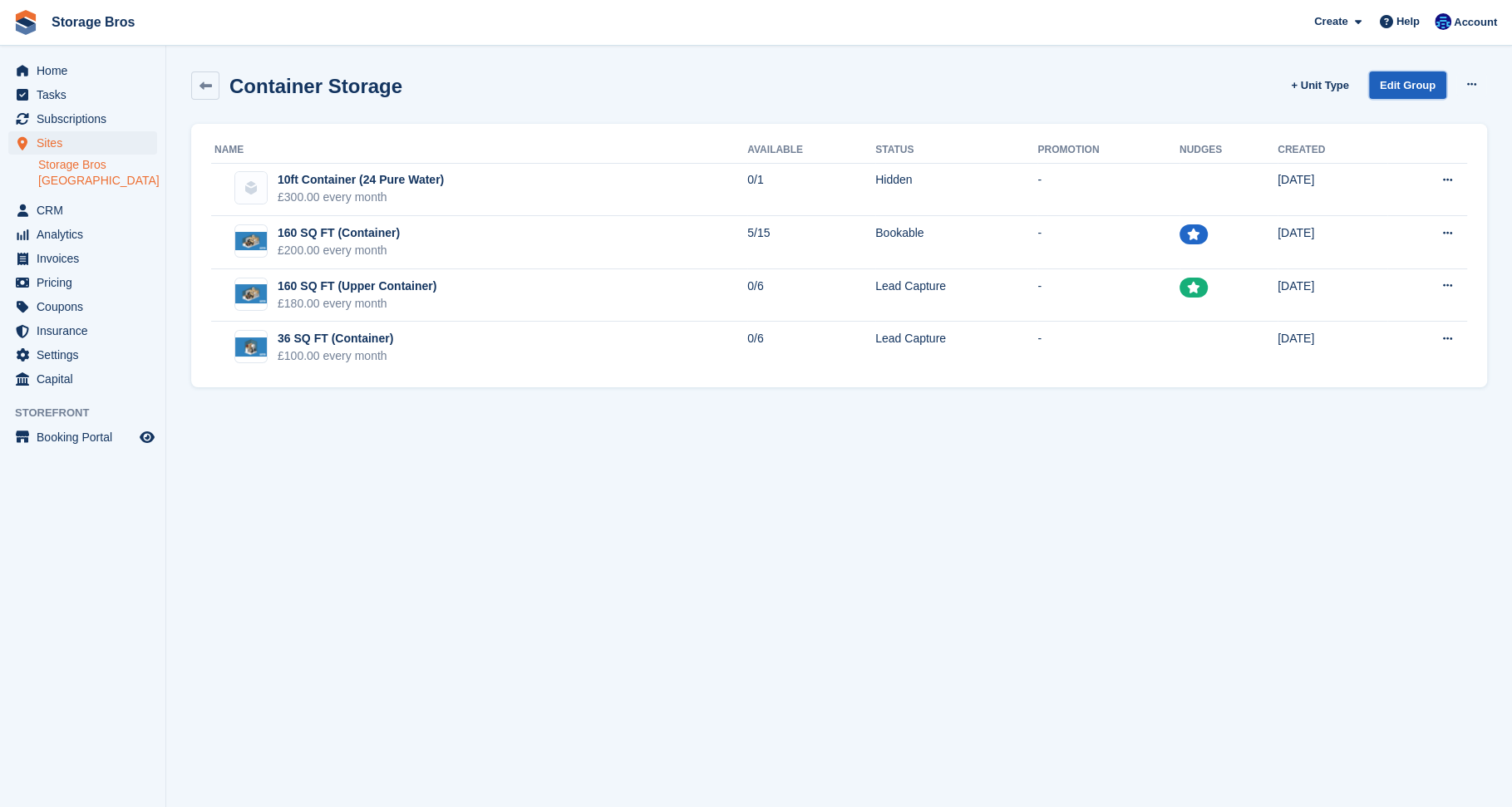
click at [1396, 82] on link "Edit Group" at bounding box center [1407, 85] width 78 height 27
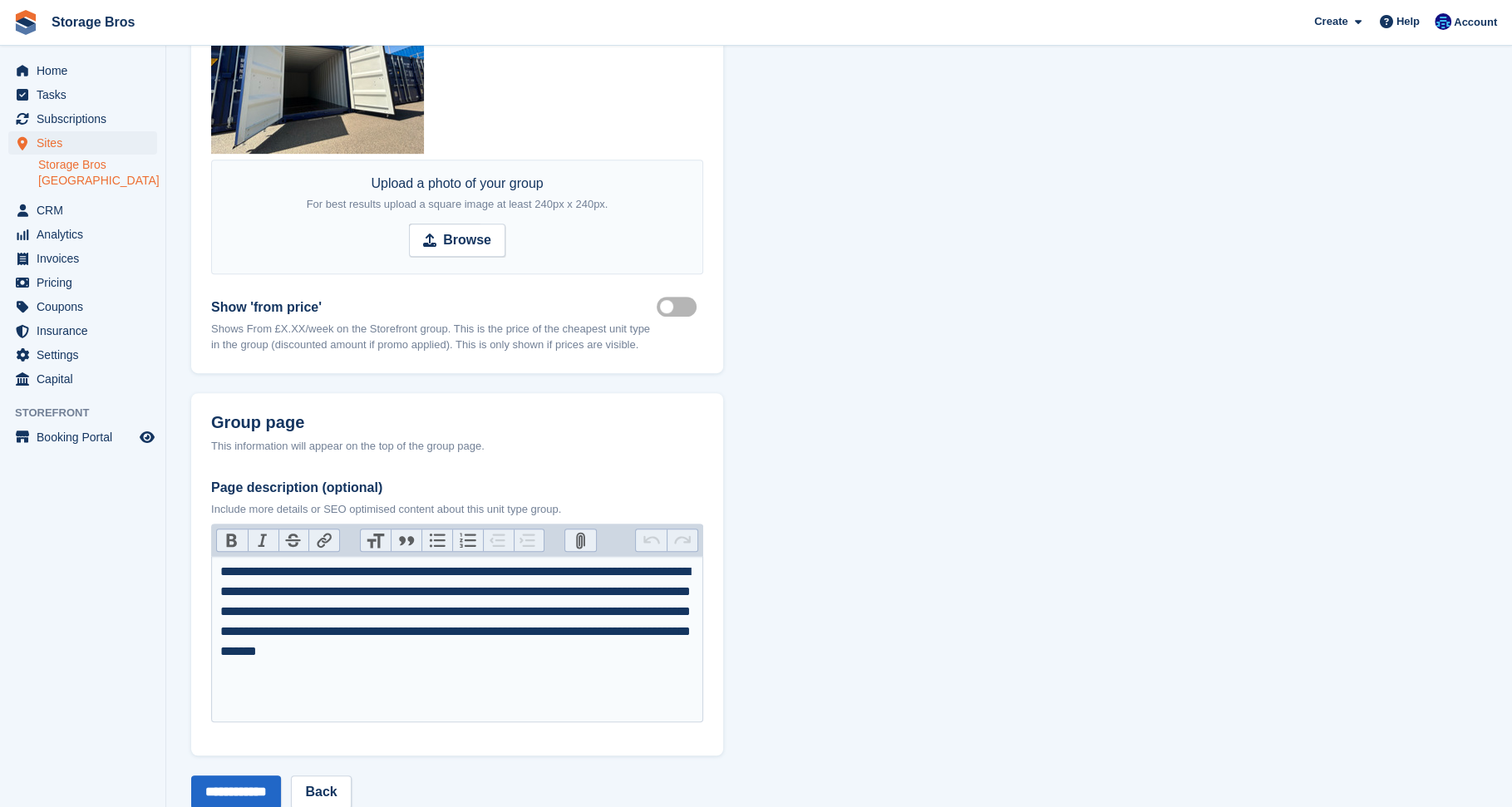
scroll to position [805, 0]
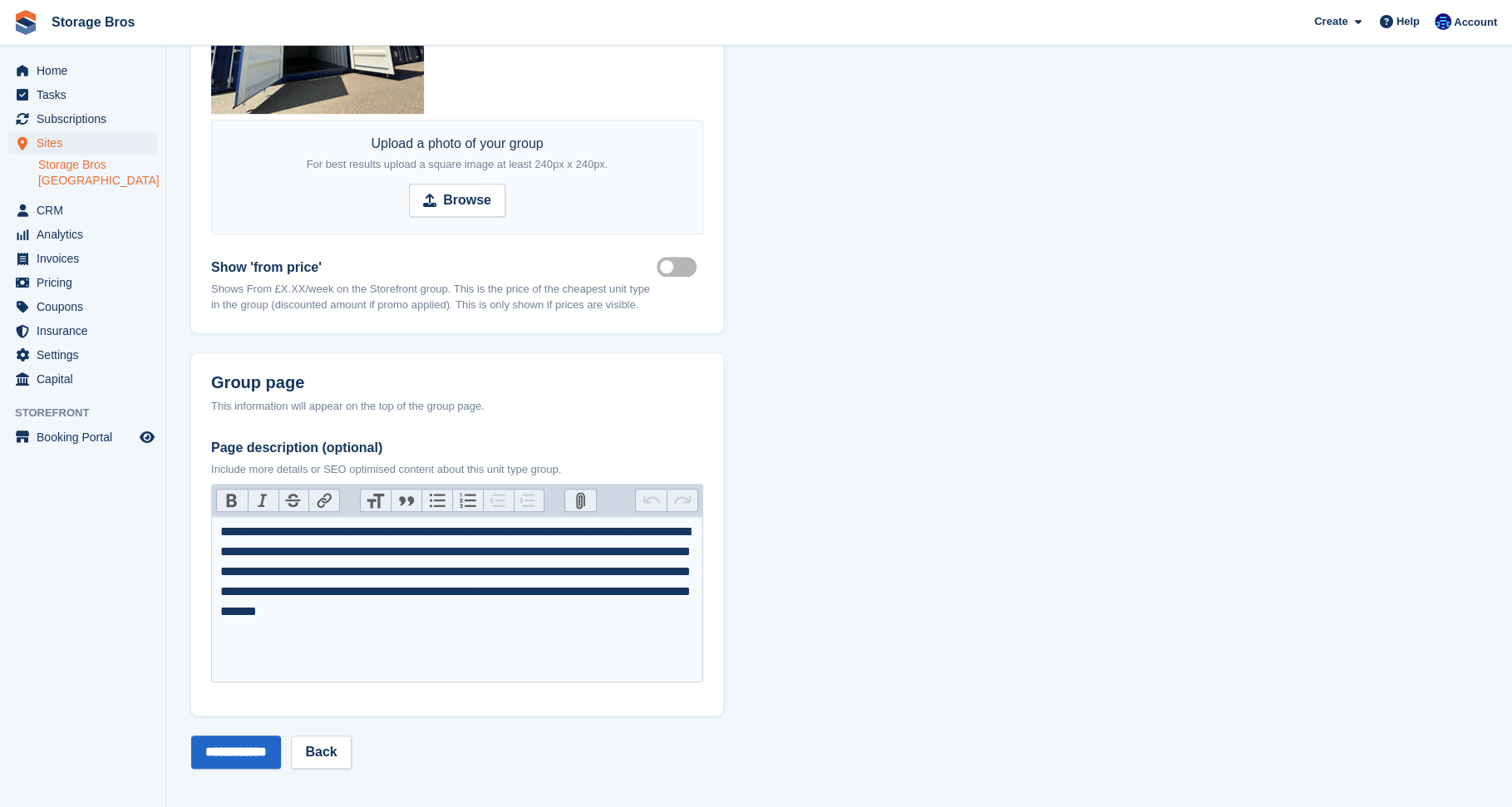
click at [581, 501] on button "Attach Files" at bounding box center [580, 501] width 30 height 22
click at [577, 507] on button "Attach Files" at bounding box center [580, 501] width 30 height 22
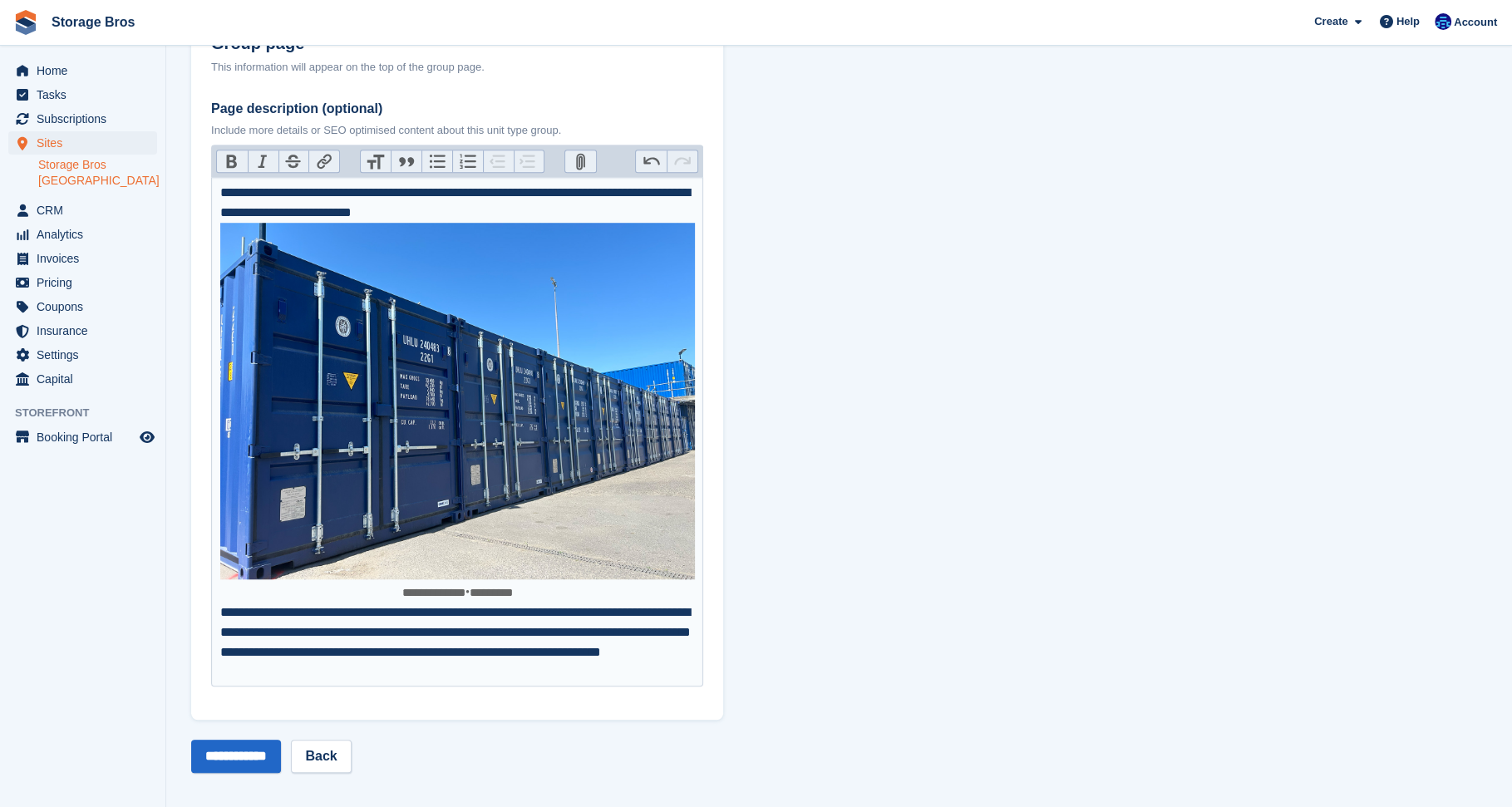
scroll to position [1148, 0]
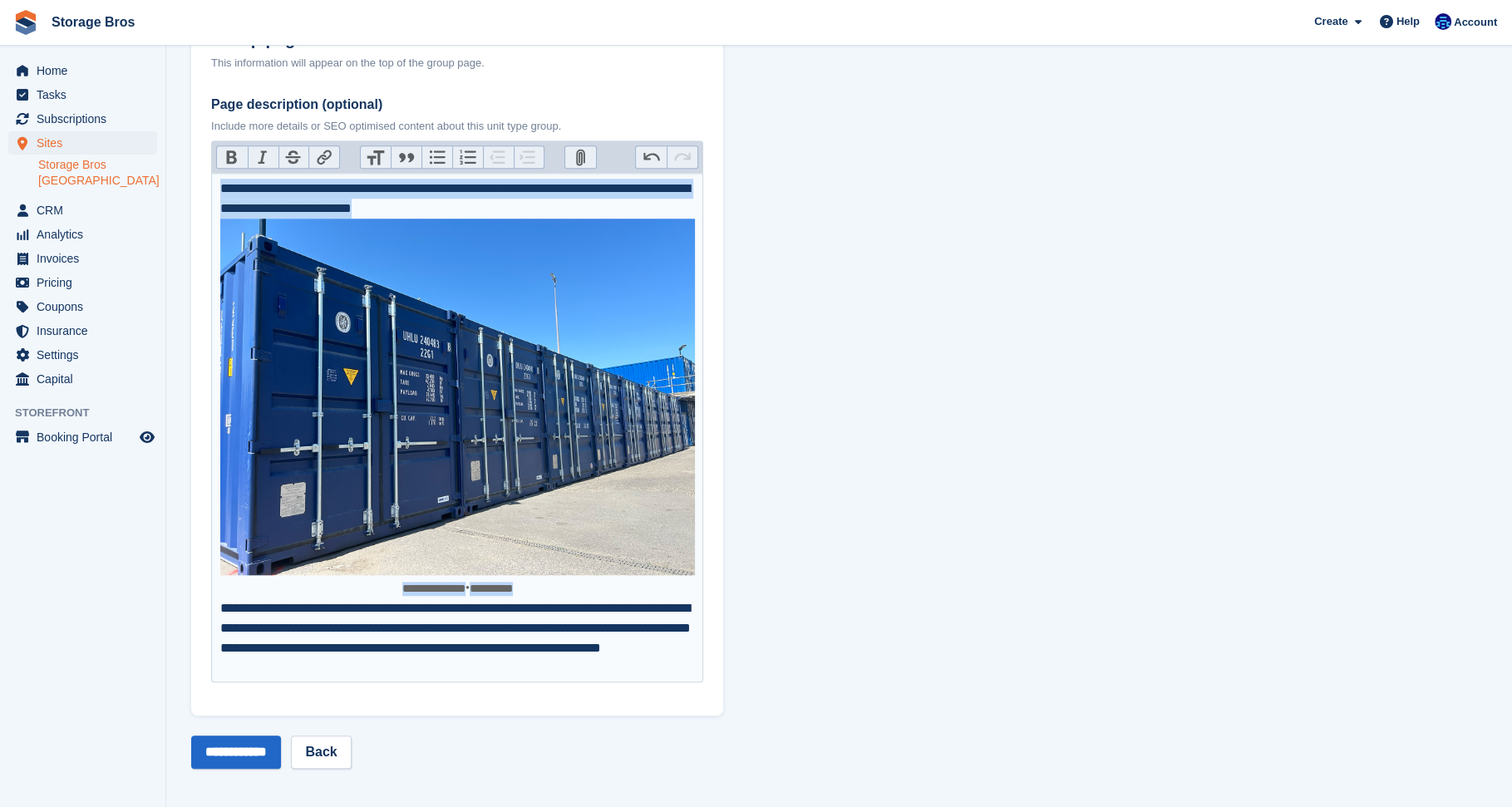
click at [472, 554] on img "Page description (optional)" at bounding box center [458, 397] width 475 height 356
click at [341, 498] on img "Page description (optional)" at bounding box center [458, 397] width 475 height 356
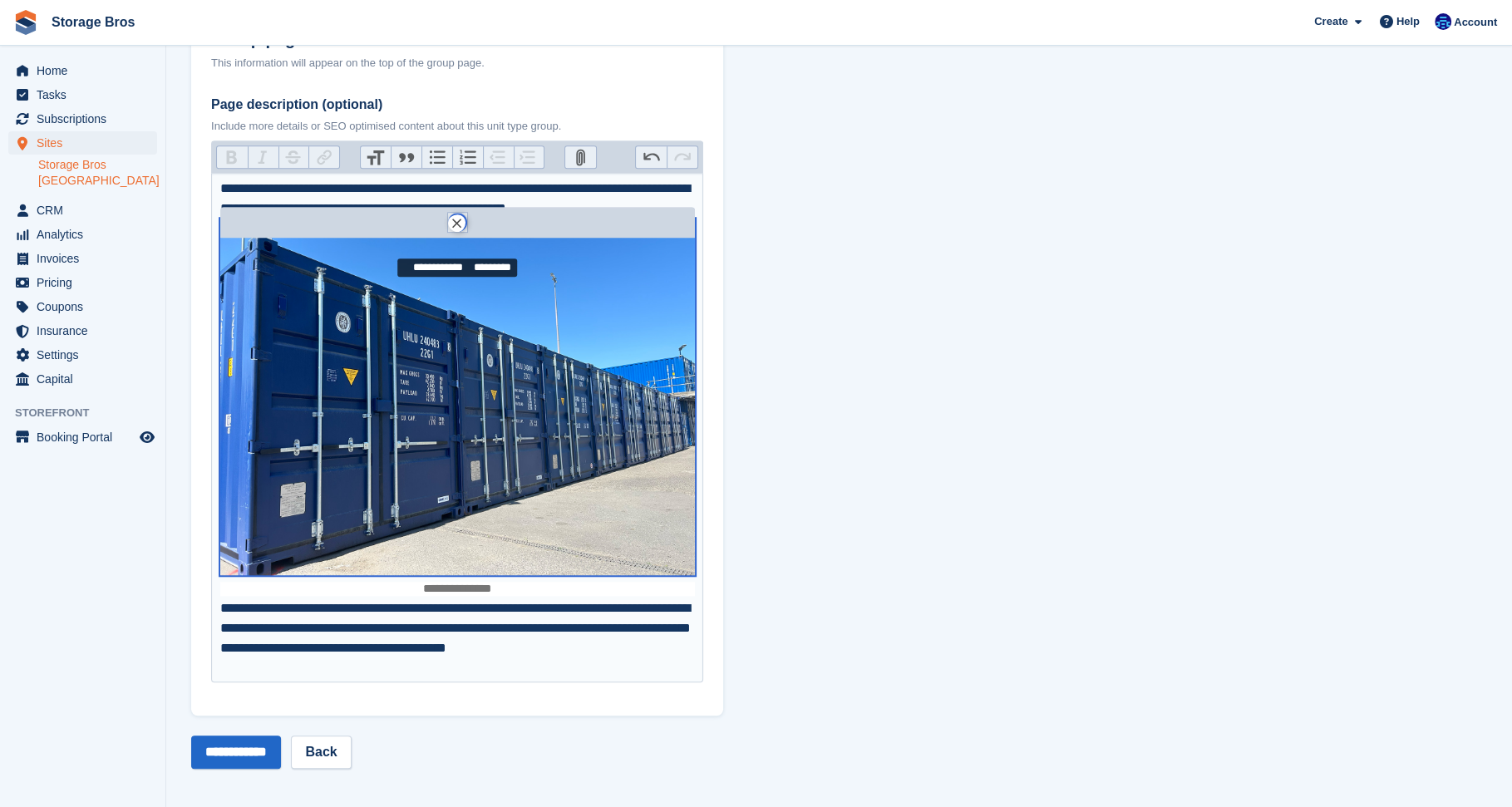
scroll to position [805, 0]
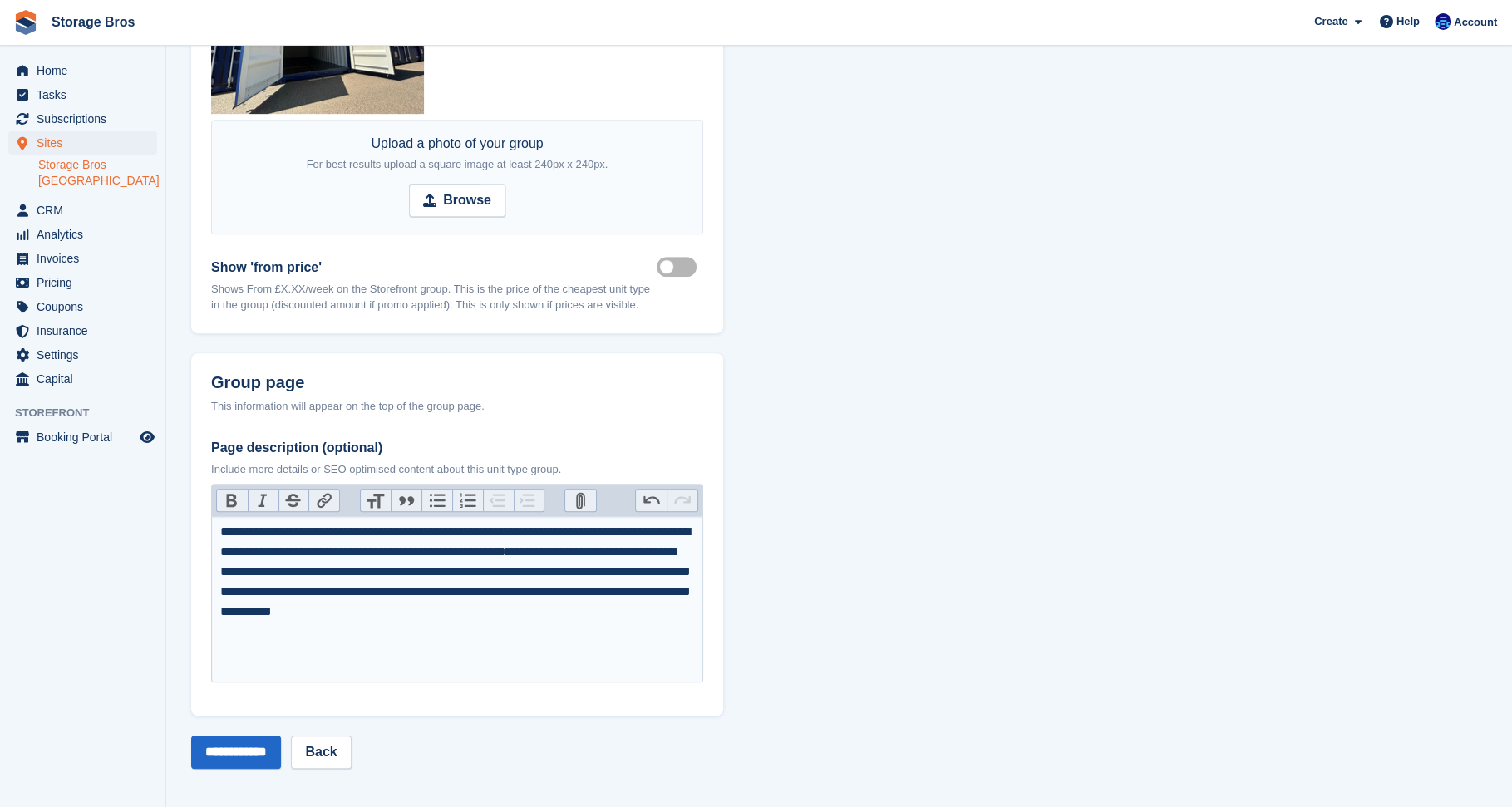
click at [690, 615] on div "**********" at bounding box center [458, 572] width 475 height 100
type trix-editor "**********"
click at [587, 503] on button "Attach Files" at bounding box center [580, 501] width 30 height 22
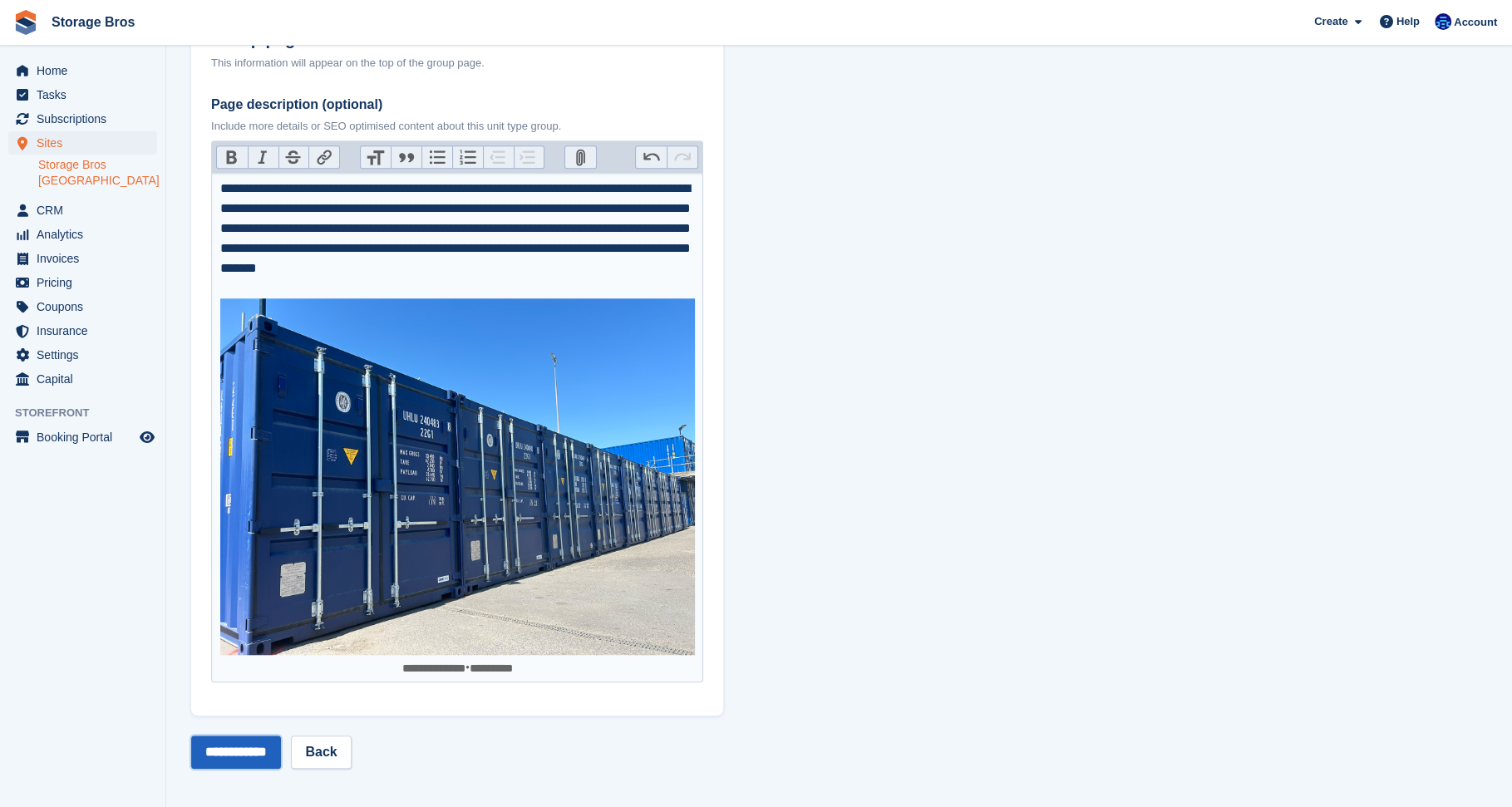
click at [281, 748] on input "**********" at bounding box center [236, 752] width 89 height 33
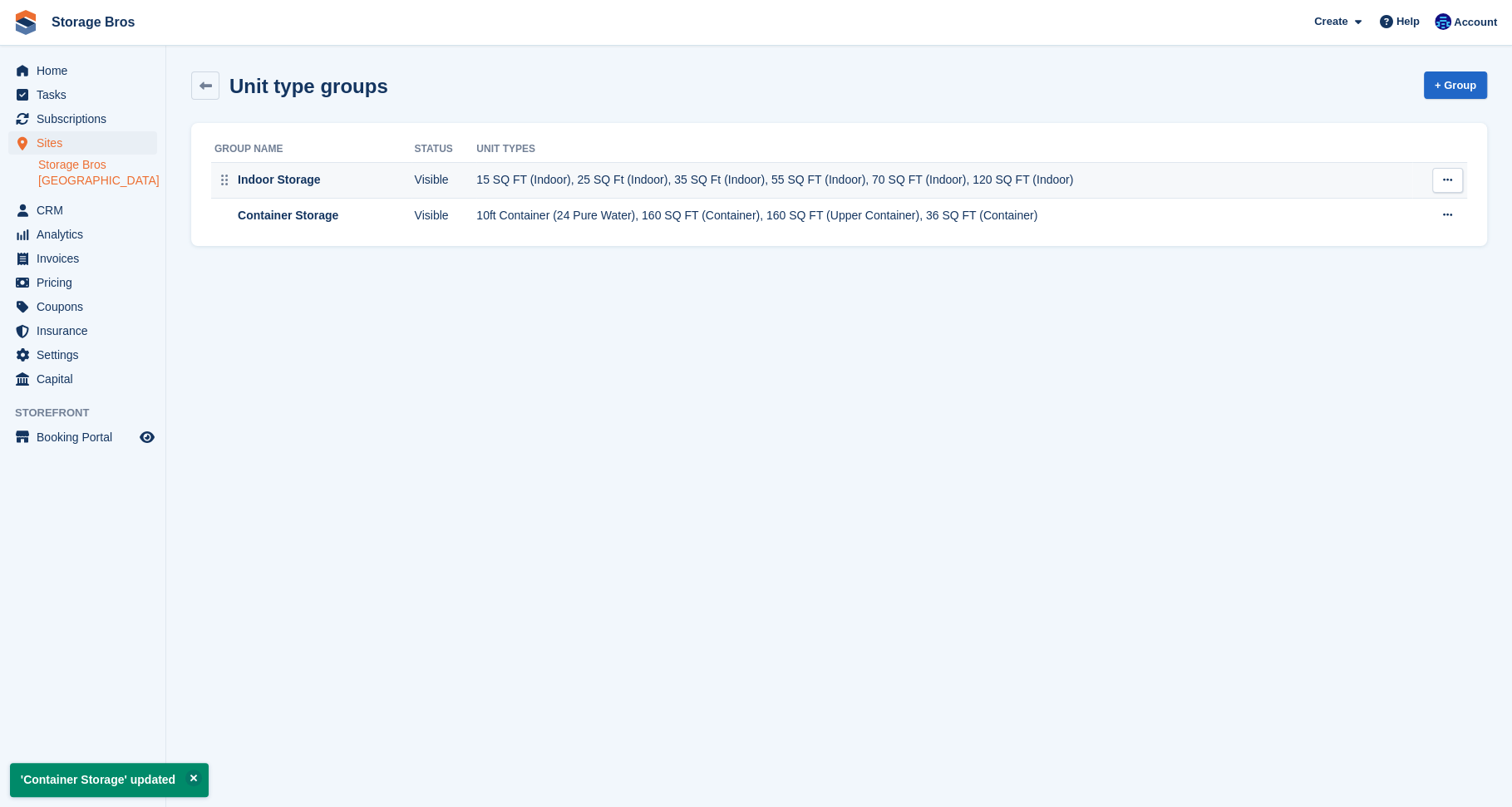
click at [324, 176] on div "Indoor Storage" at bounding box center [312, 180] width 197 height 18
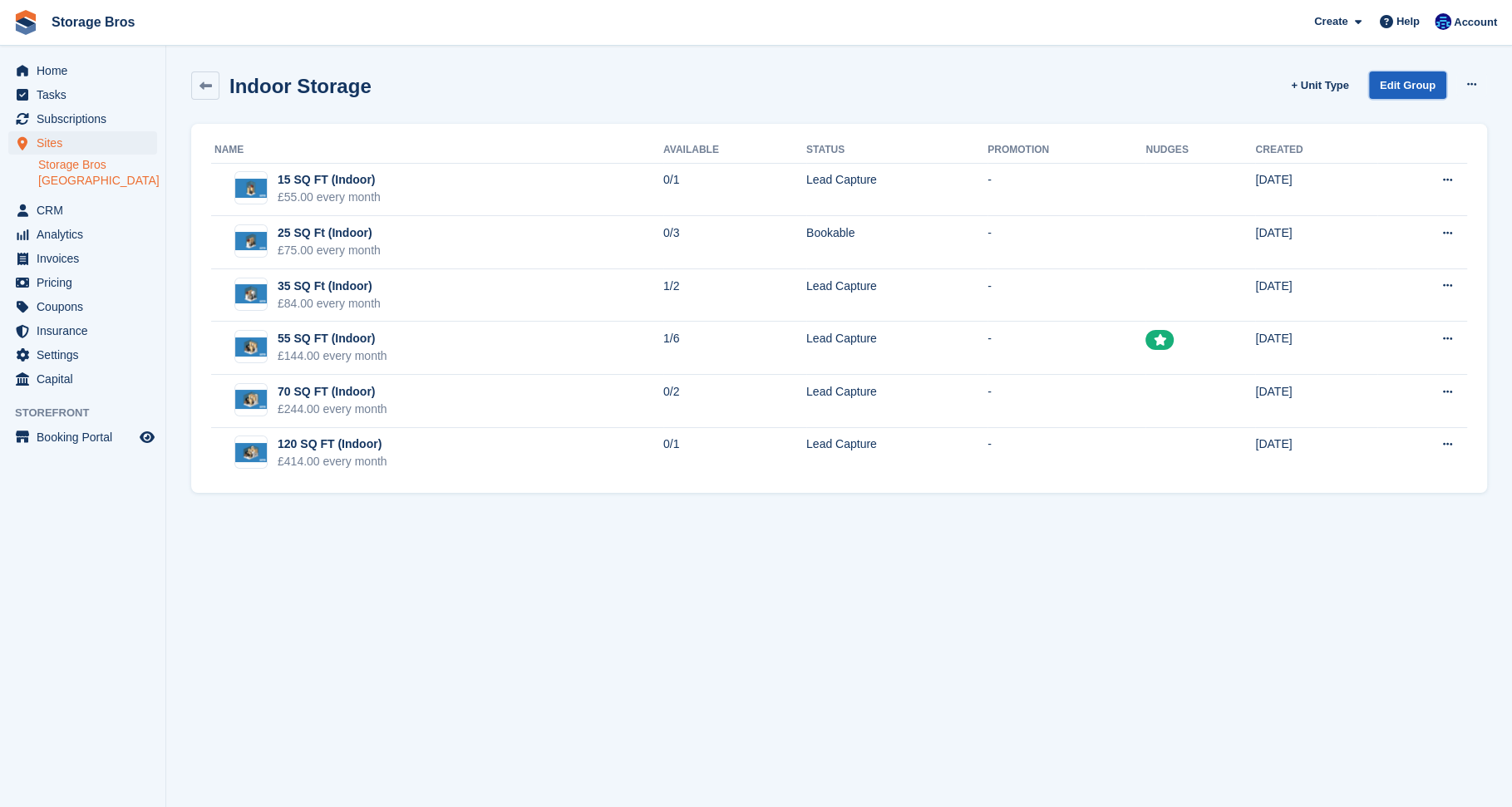
click at [1383, 85] on link "Edit Group" at bounding box center [1407, 85] width 78 height 27
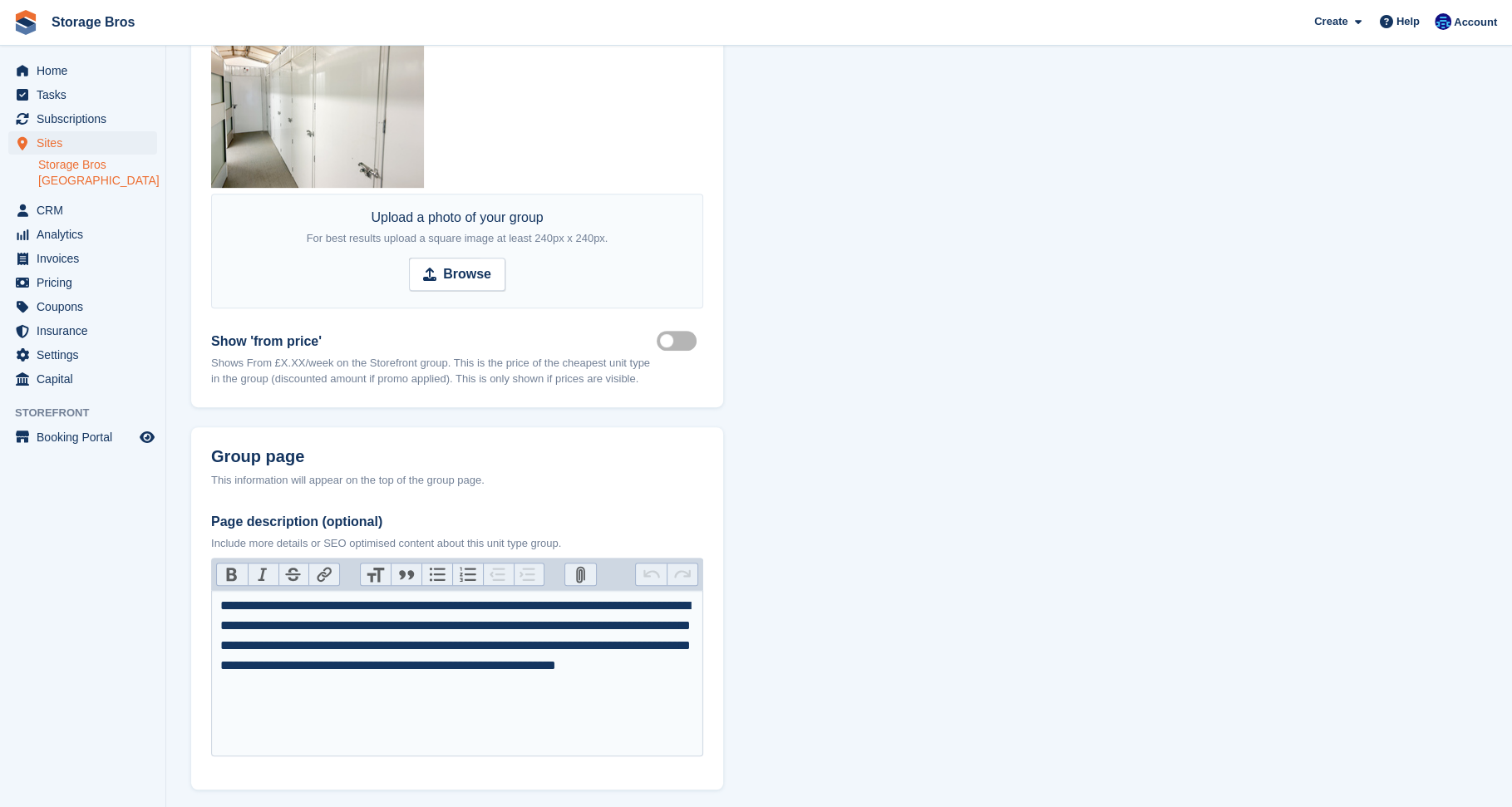
scroll to position [805, 0]
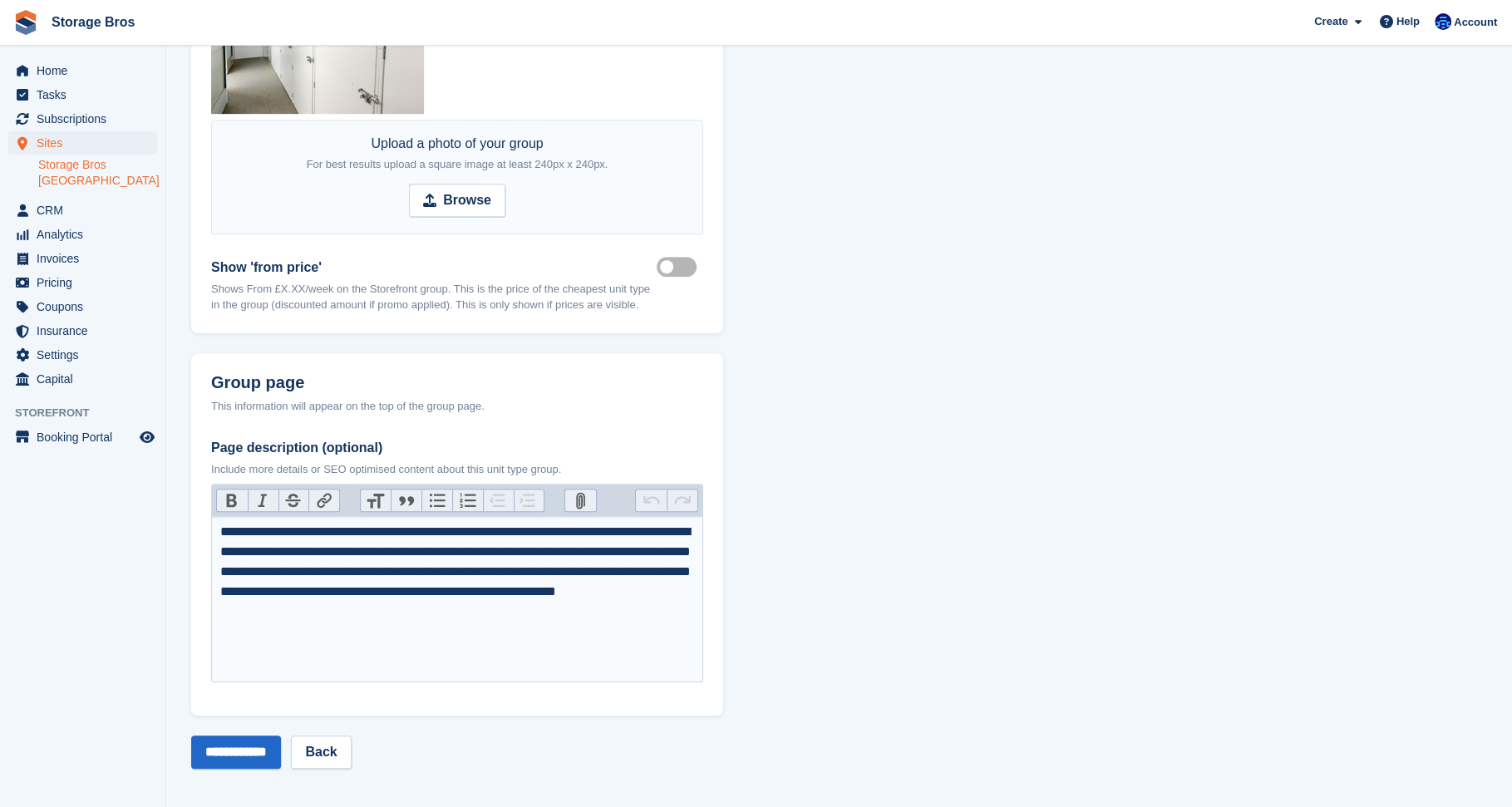
click at [505, 615] on div "**********" at bounding box center [458, 572] width 475 height 100
type trix-editor "**********"
click at [567, 499] on button "Attach Files" at bounding box center [580, 501] width 30 height 22
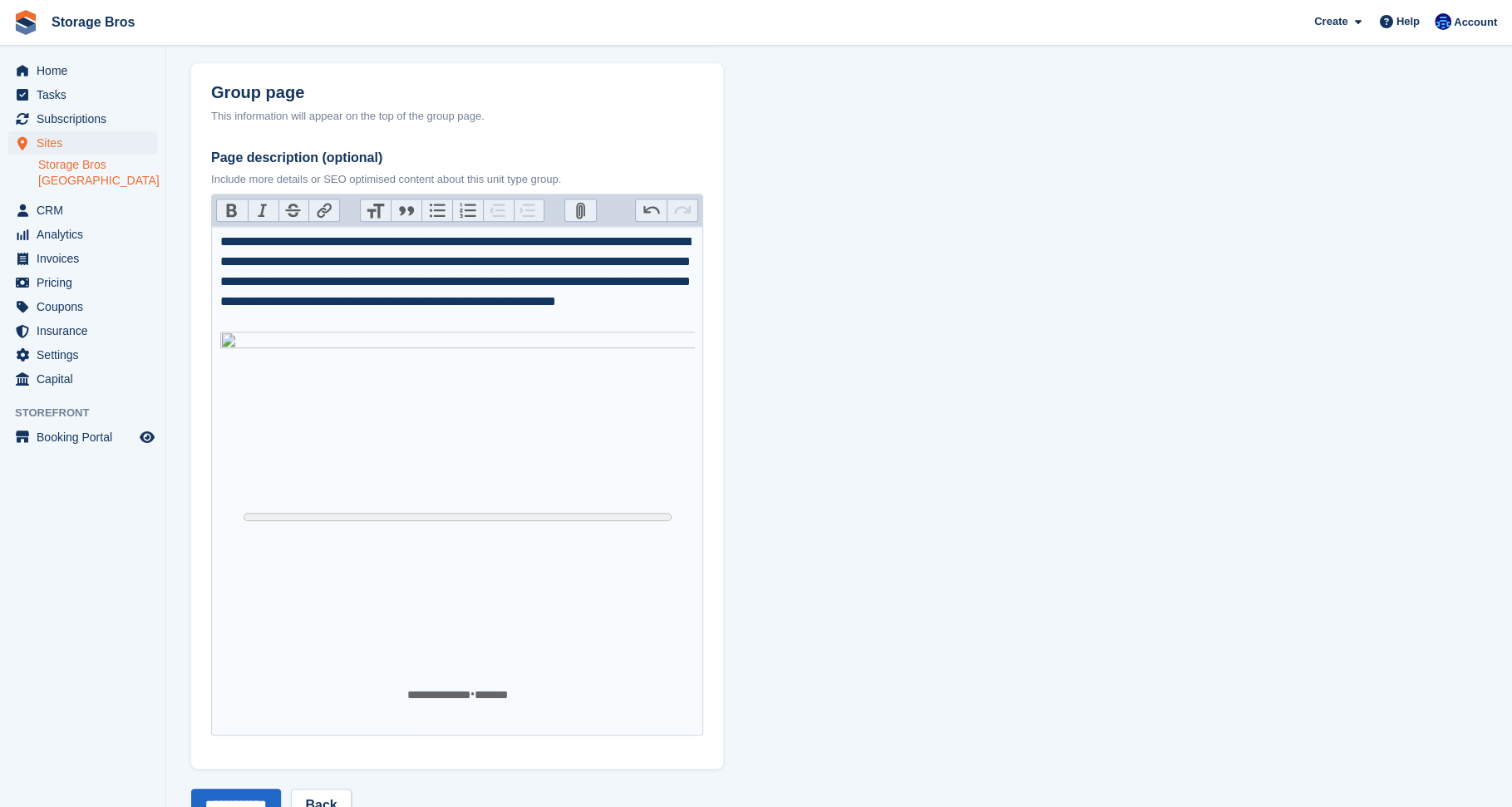
scroll to position [1148, 0]
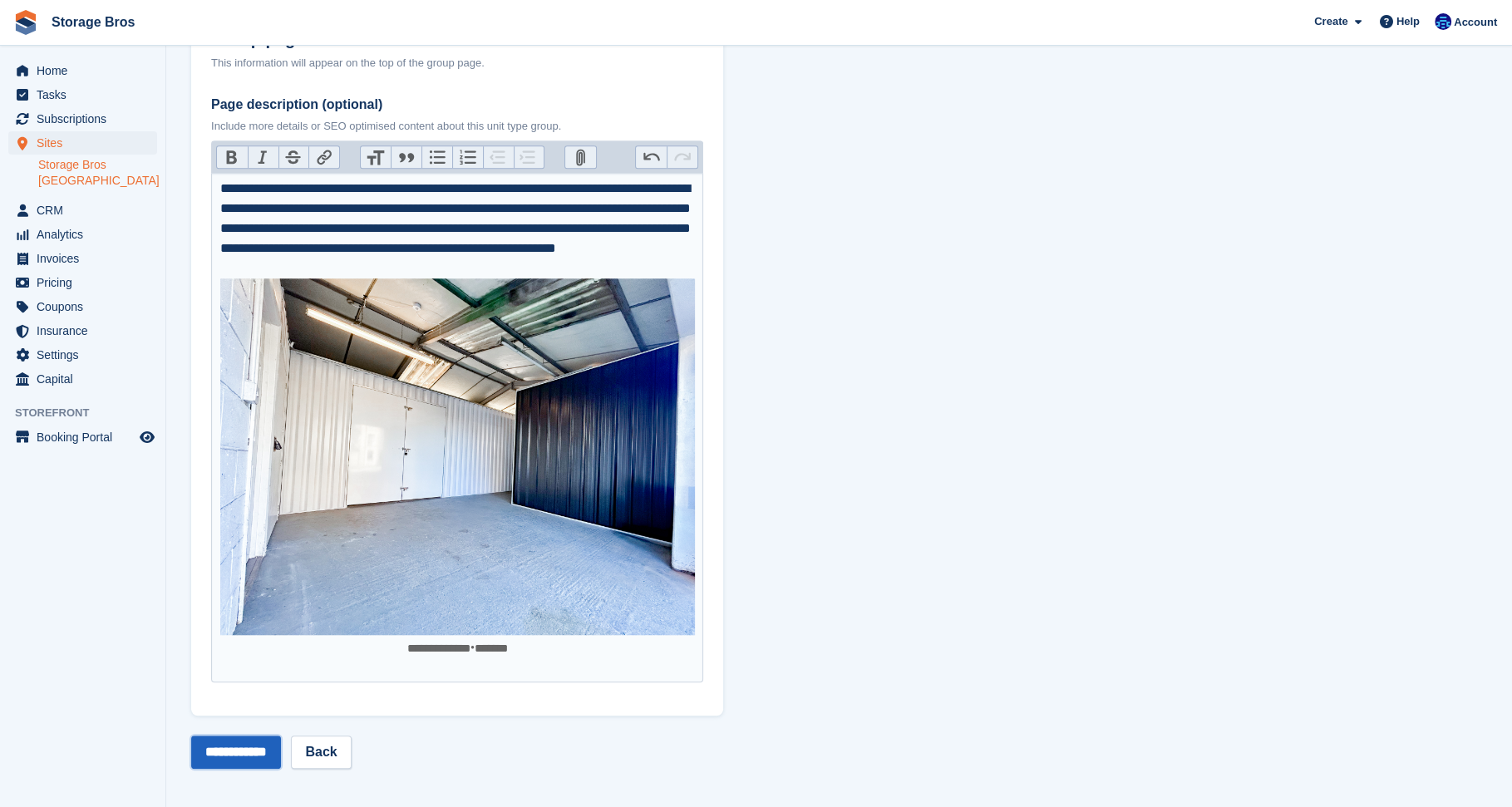
click at [252, 747] on input "**********" at bounding box center [236, 752] width 89 height 33
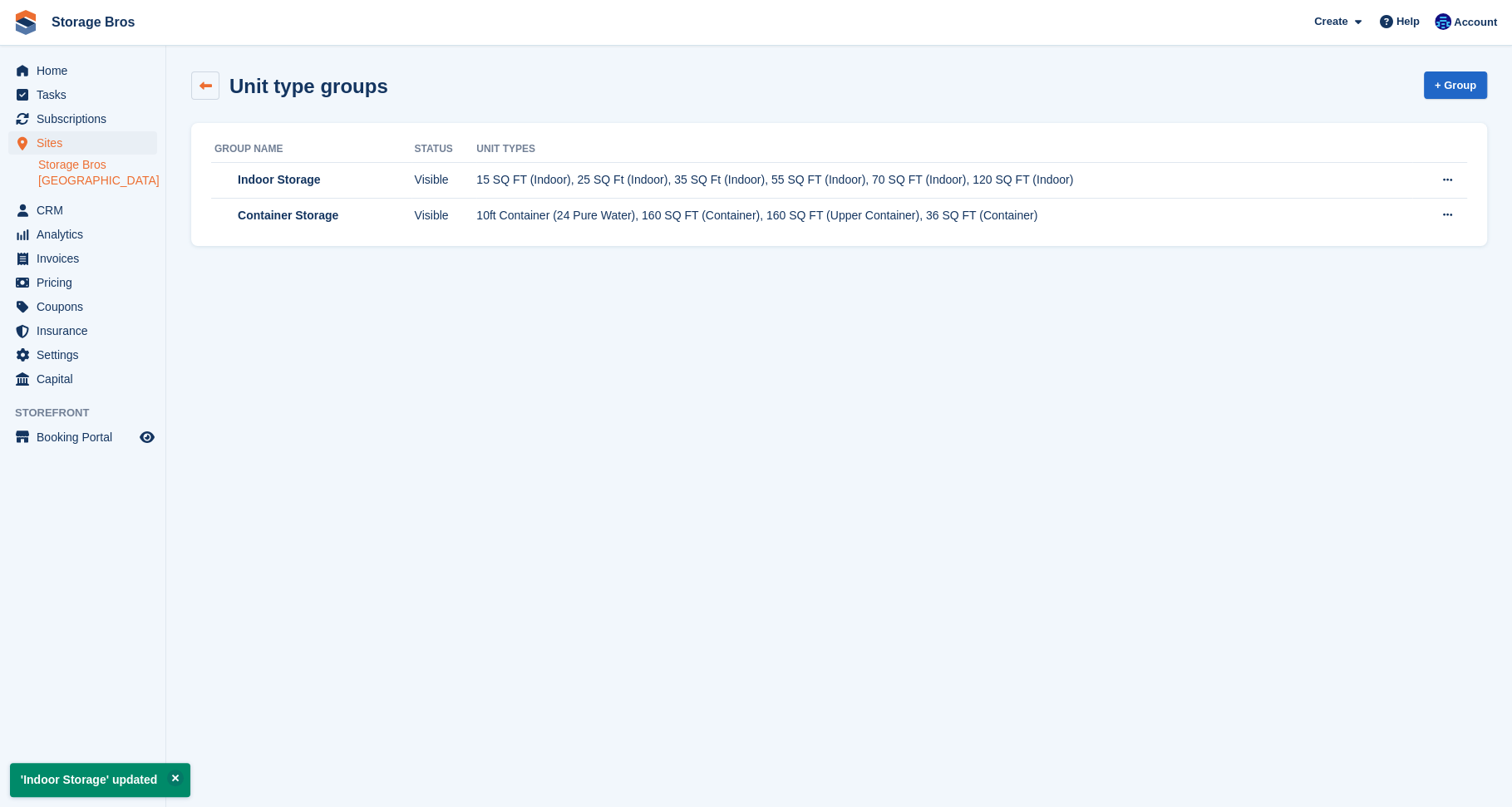
click at [215, 80] on link at bounding box center [205, 85] width 28 height 28
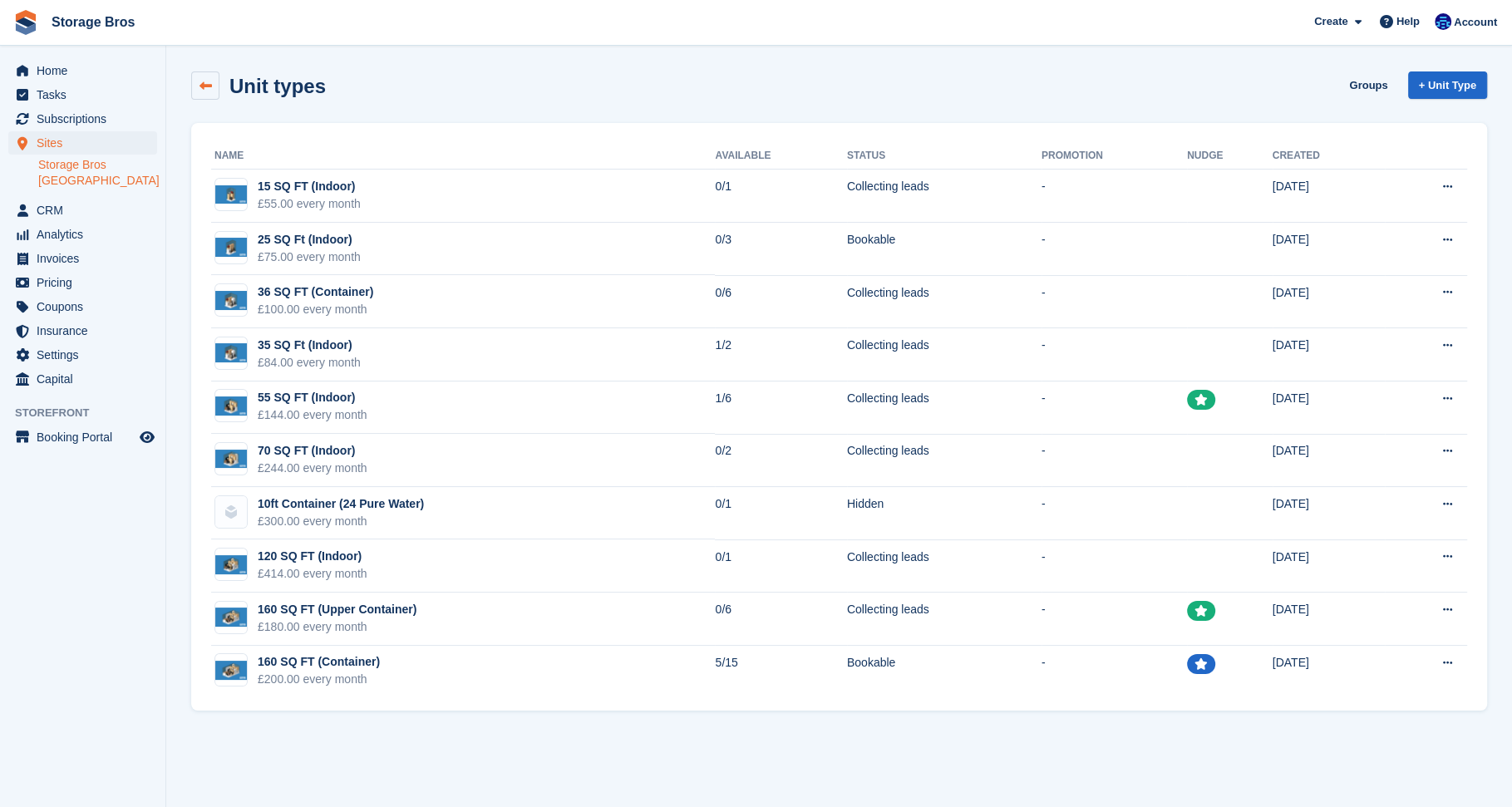
click at [208, 83] on icon at bounding box center [205, 85] width 13 height 13
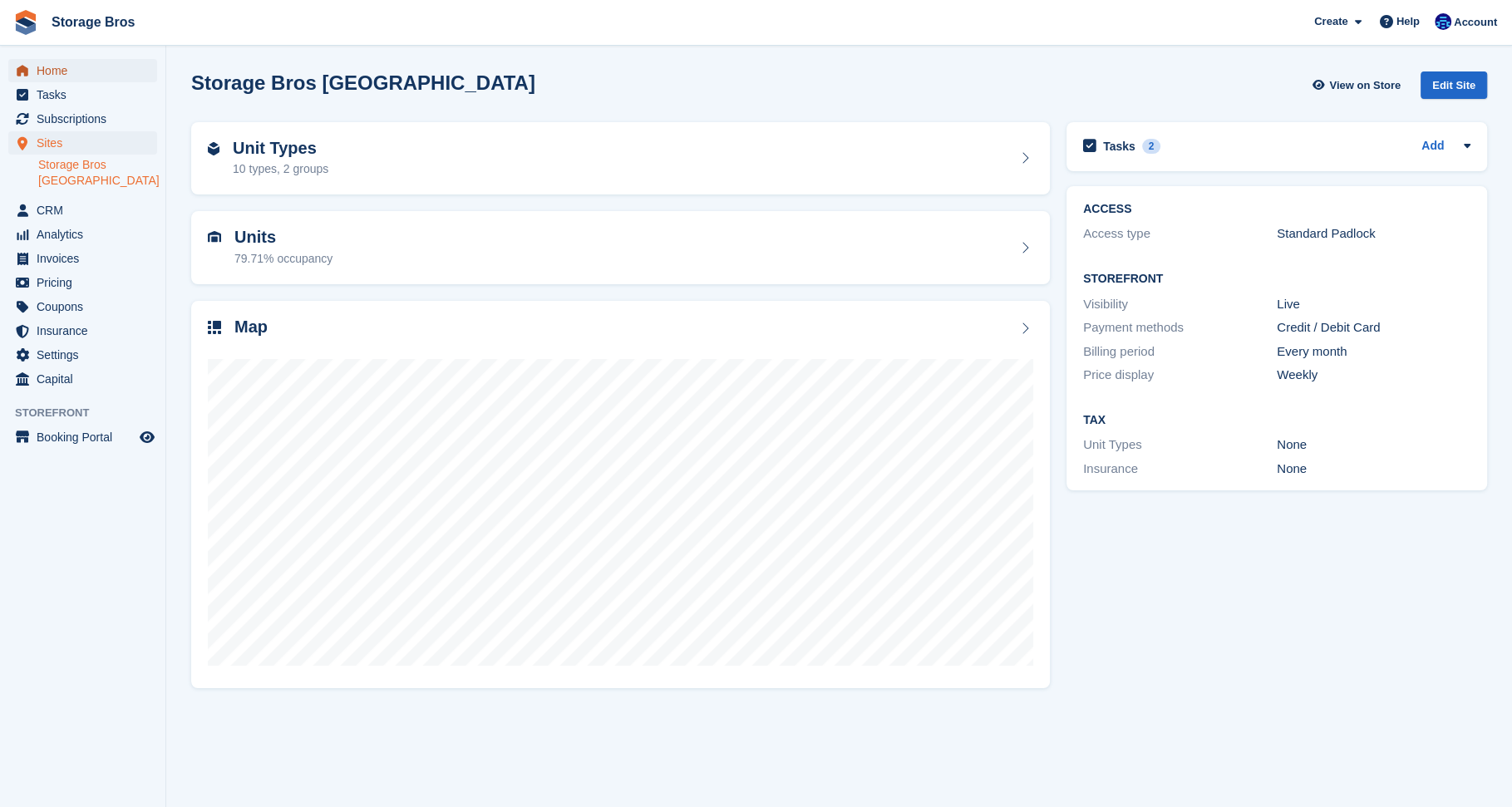
click at [56, 65] on span "Home" at bounding box center [86, 71] width 100 height 24
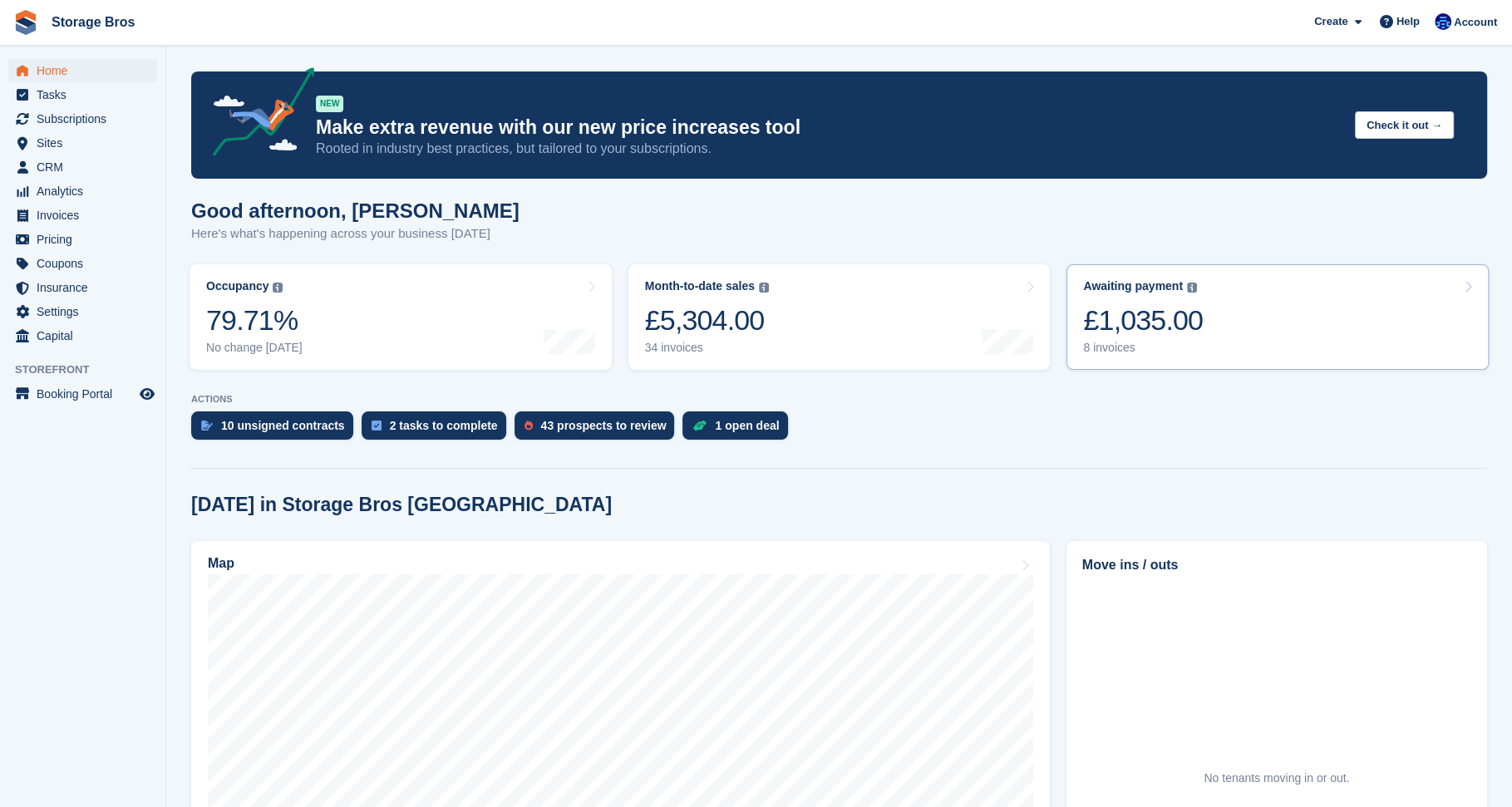
click at [1186, 327] on div "£1,035.00" at bounding box center [1143, 320] width 120 height 34
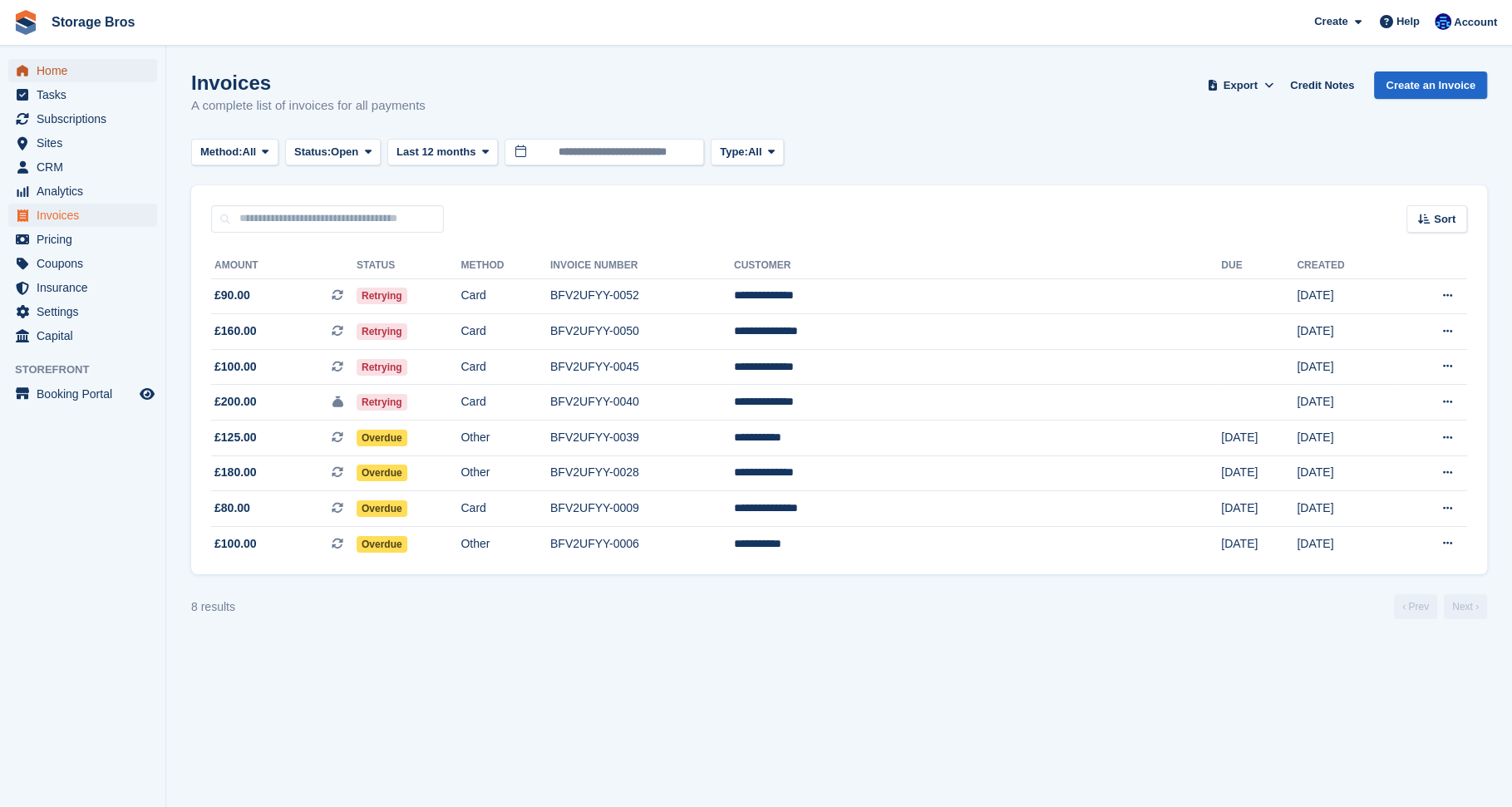
click at [62, 72] on span "Home" at bounding box center [86, 71] width 100 height 24
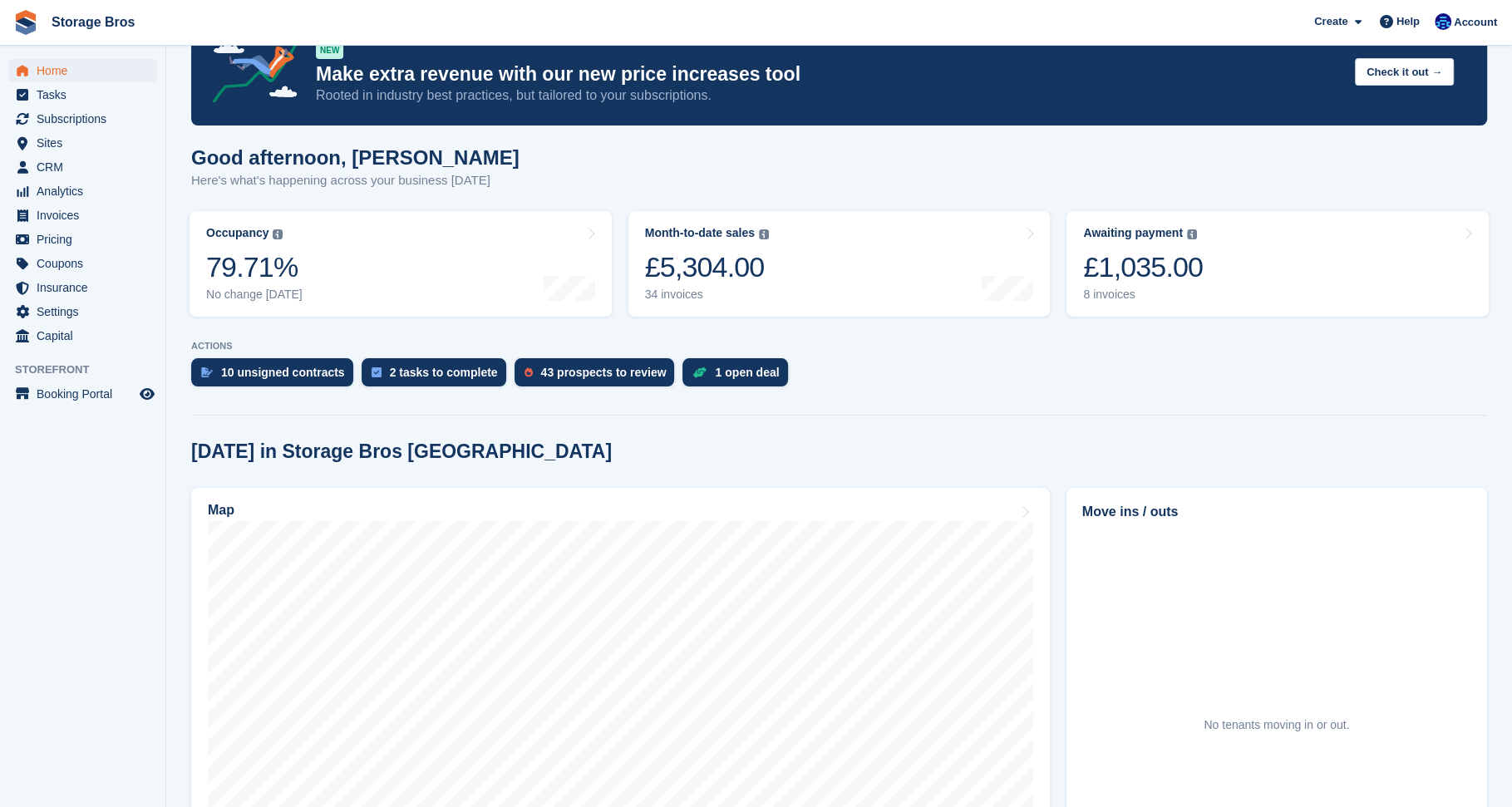
scroll to position [83, 0]
